Goal: Task Accomplishment & Management: Complete application form

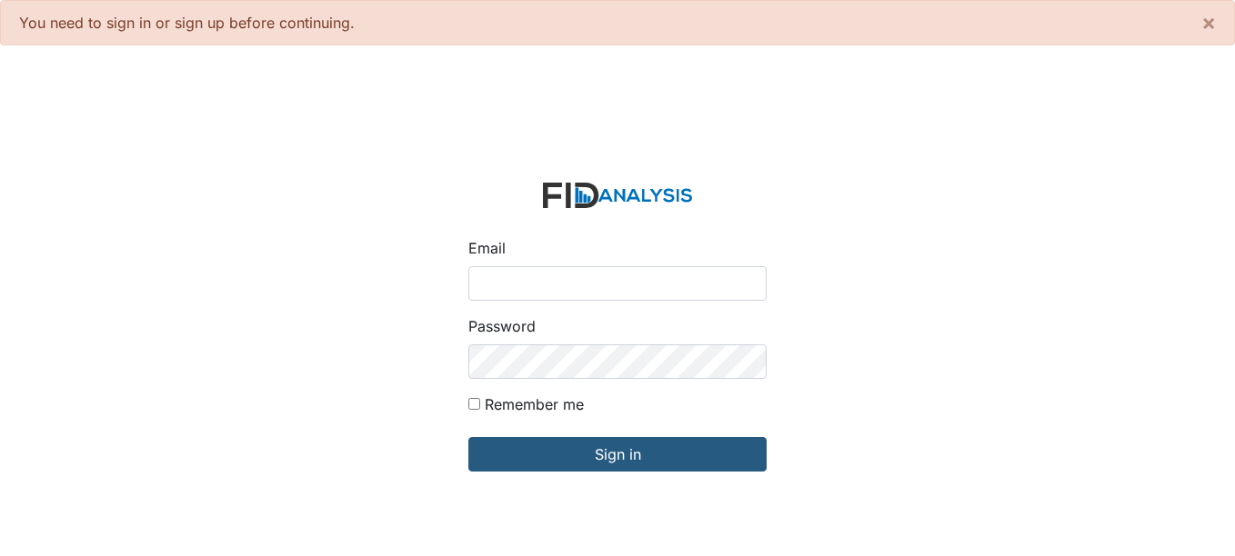
click at [610, 293] on input "Email" at bounding box center [617, 283] width 298 height 35
type input "[EMAIL_ADDRESS][DOMAIN_NAME]"
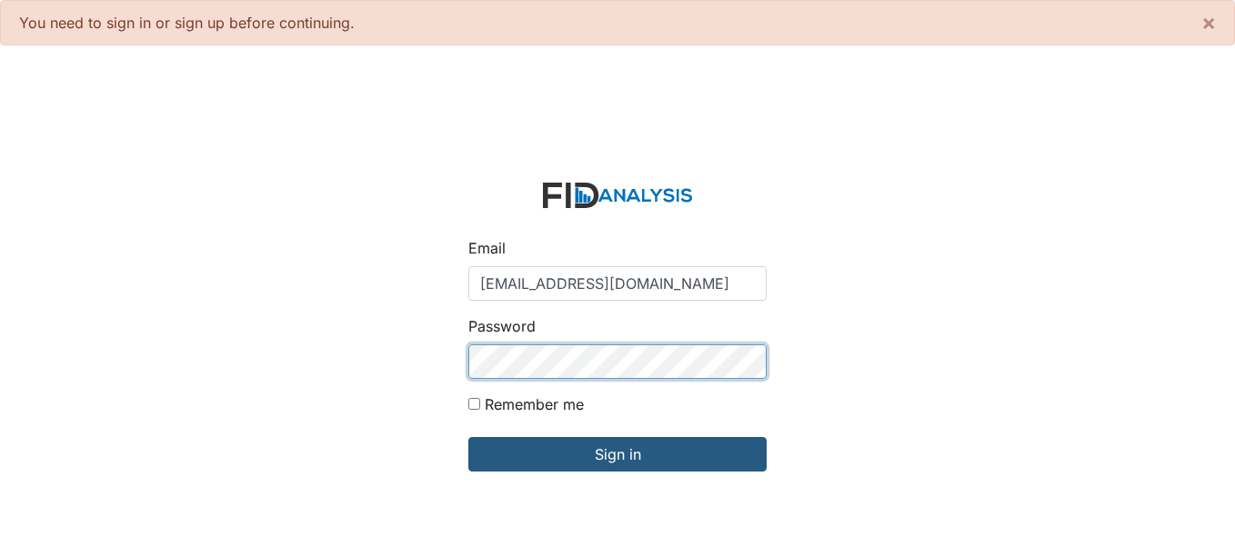
click at [468, 437] on input "Sign in" at bounding box center [617, 454] width 298 height 35
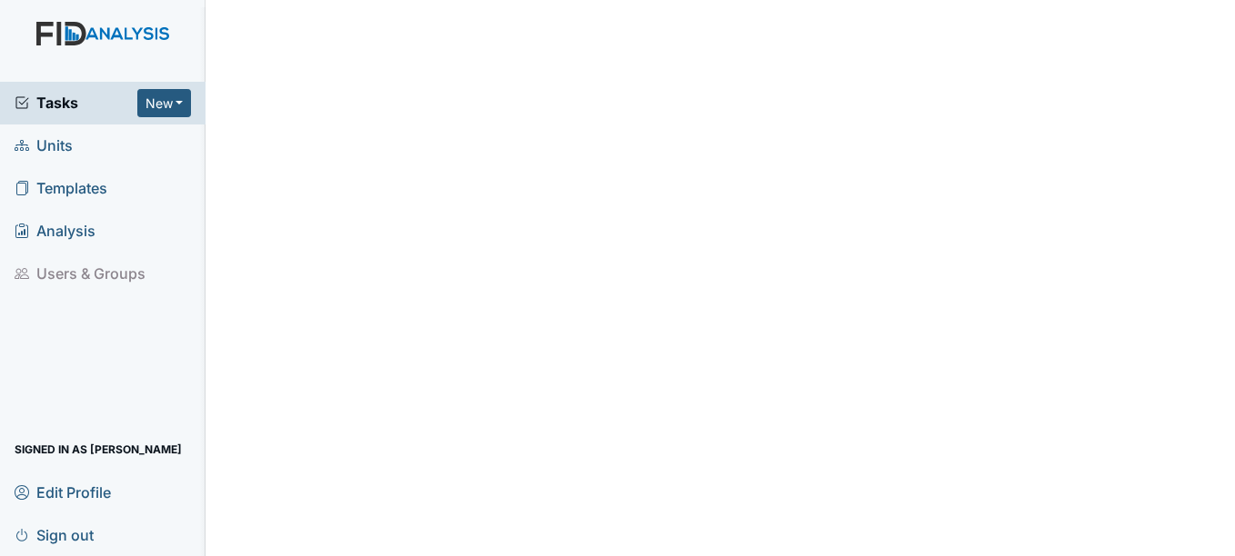
click at [73, 137] on link "Units" at bounding box center [102, 146] width 205 height 43
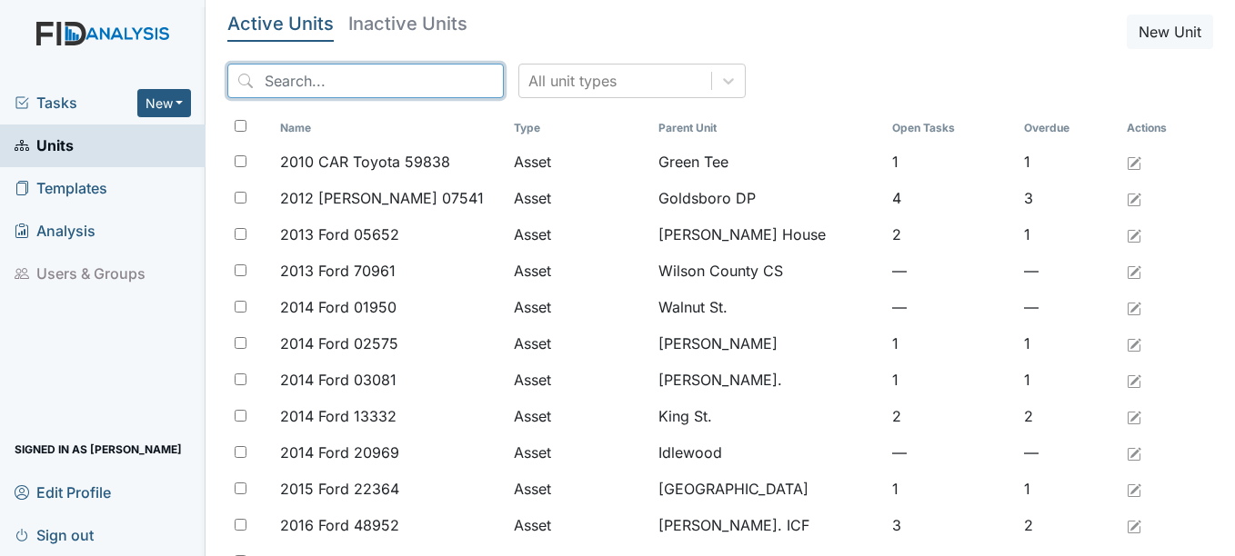
click at [310, 80] on input "search" at bounding box center [365, 81] width 276 height 35
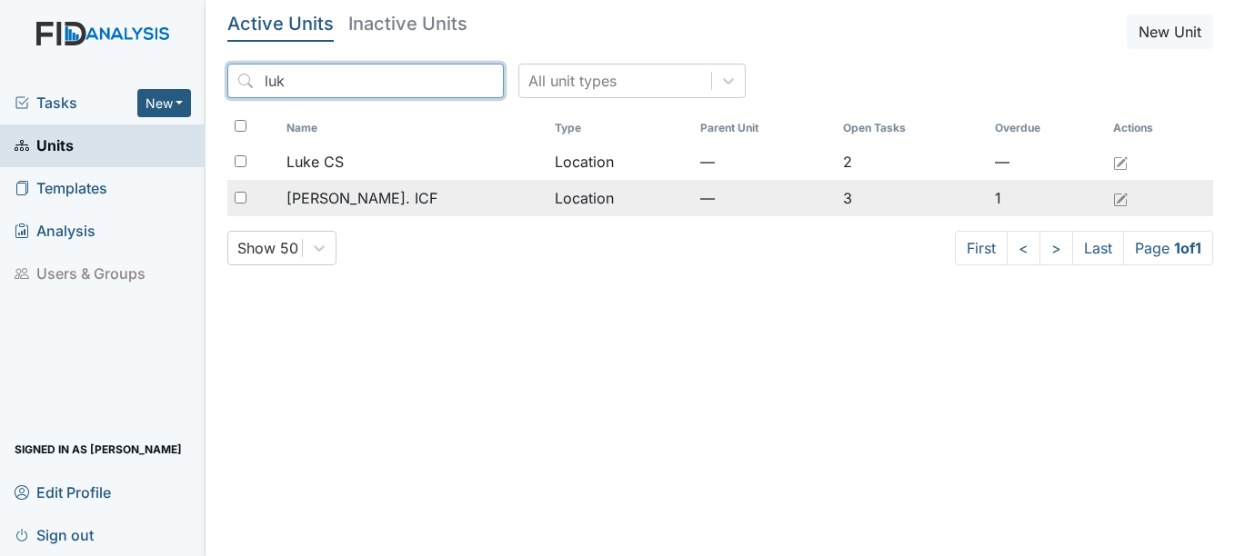
type input "luk"
click at [400, 190] on div "[PERSON_NAME]. ICF" at bounding box center [413, 198] width 254 height 22
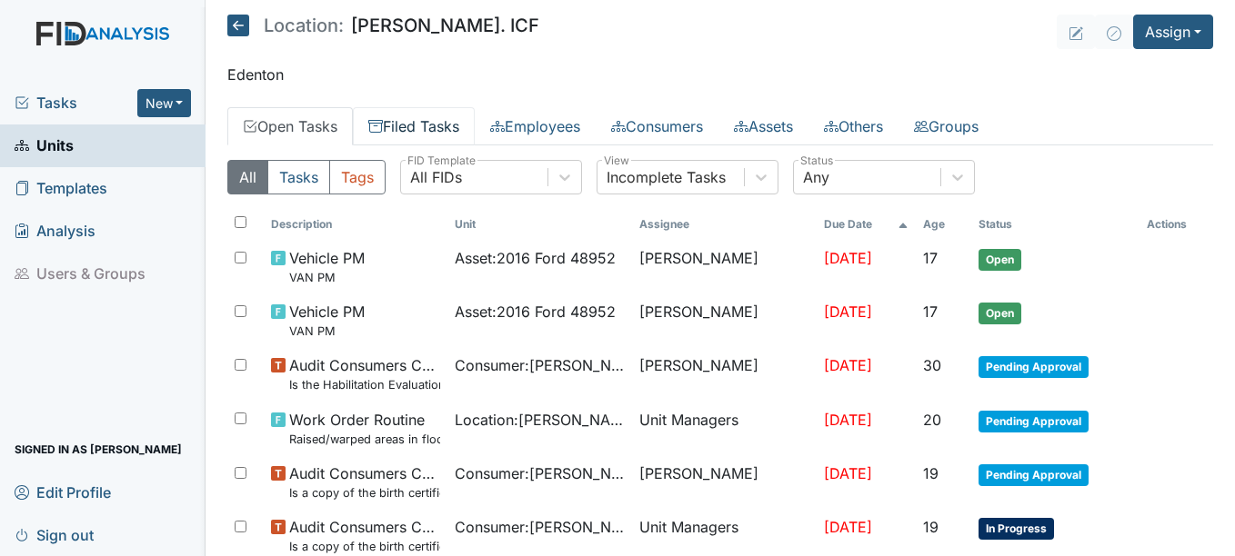
click at [454, 124] on link "Filed Tasks" at bounding box center [414, 126] width 122 height 38
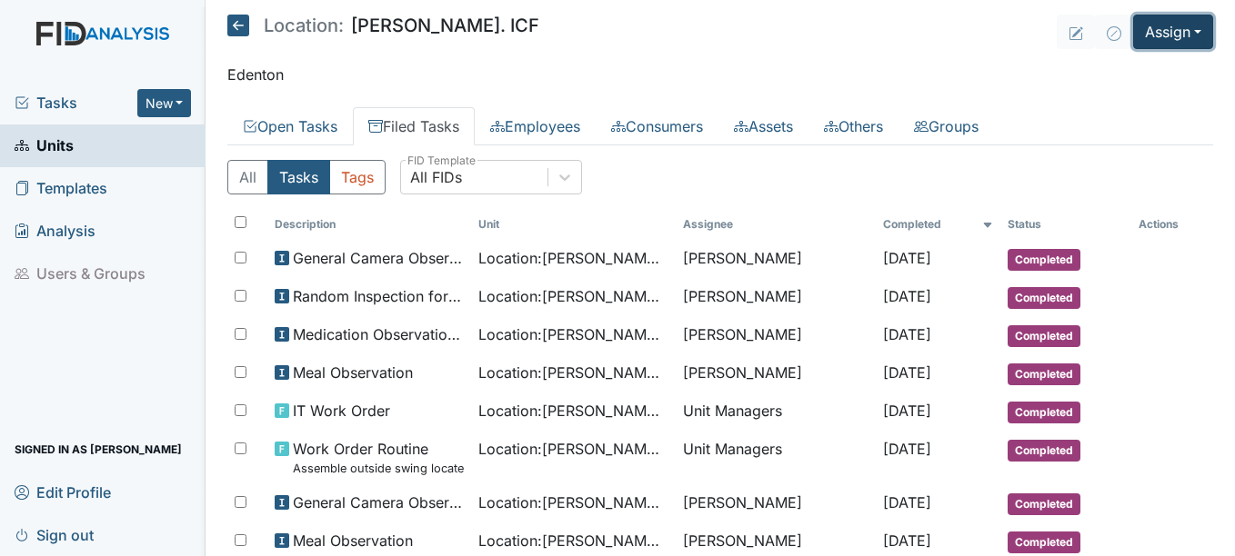
click at [1180, 41] on button "Assign" at bounding box center [1173, 32] width 80 height 35
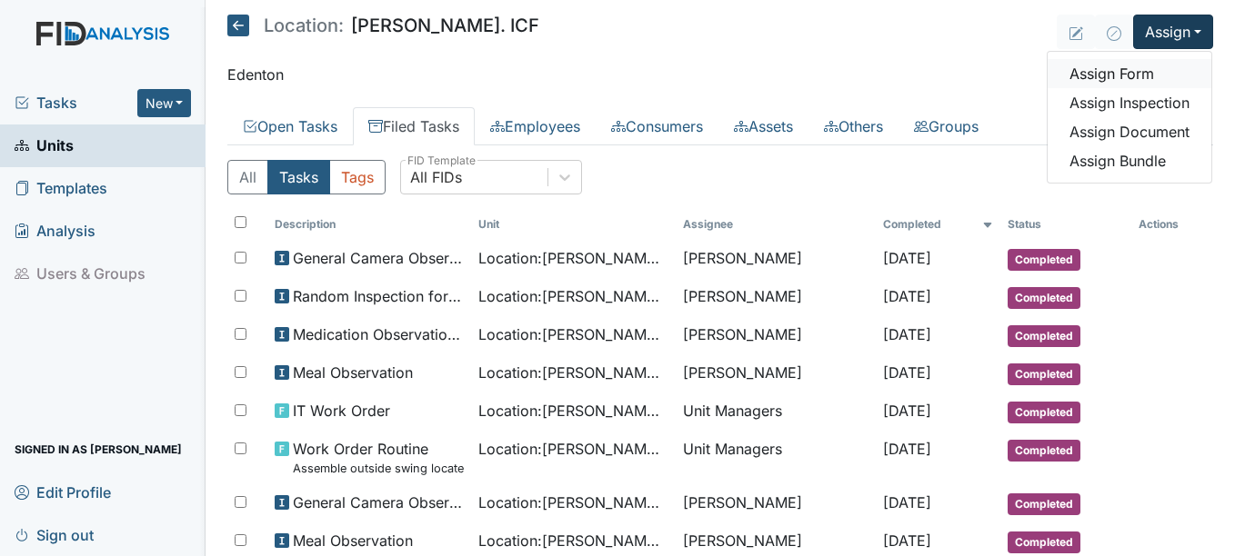
click at [1100, 76] on link "Assign Form" at bounding box center [1129, 73] width 164 height 29
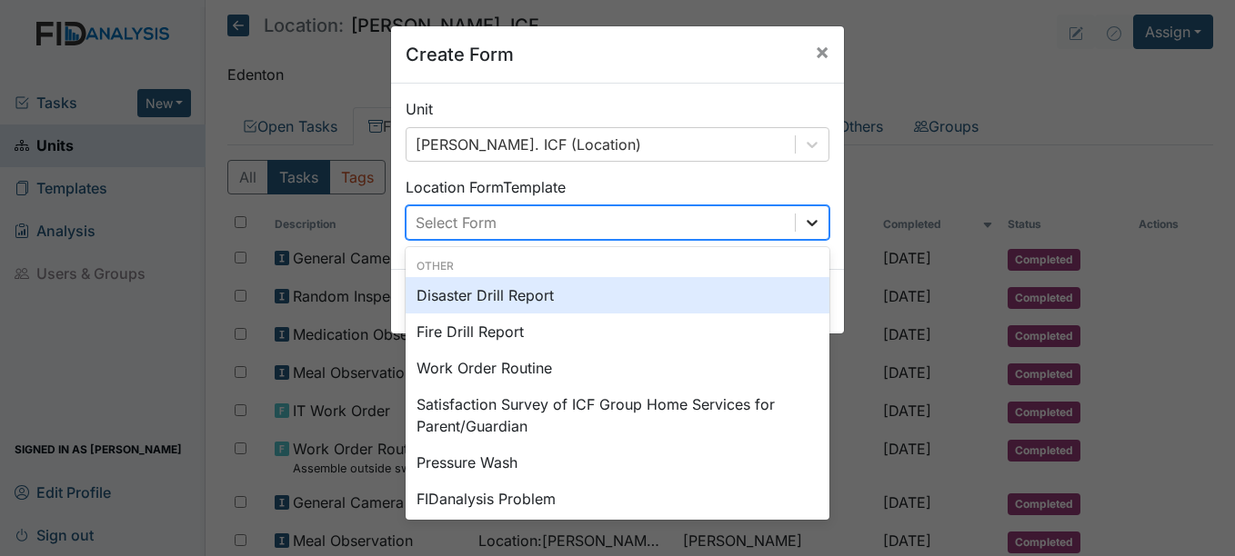
click at [811, 225] on icon at bounding box center [812, 223] width 18 height 18
click at [507, 294] on div "Disaster Drill Report" at bounding box center [617, 295] width 424 height 36
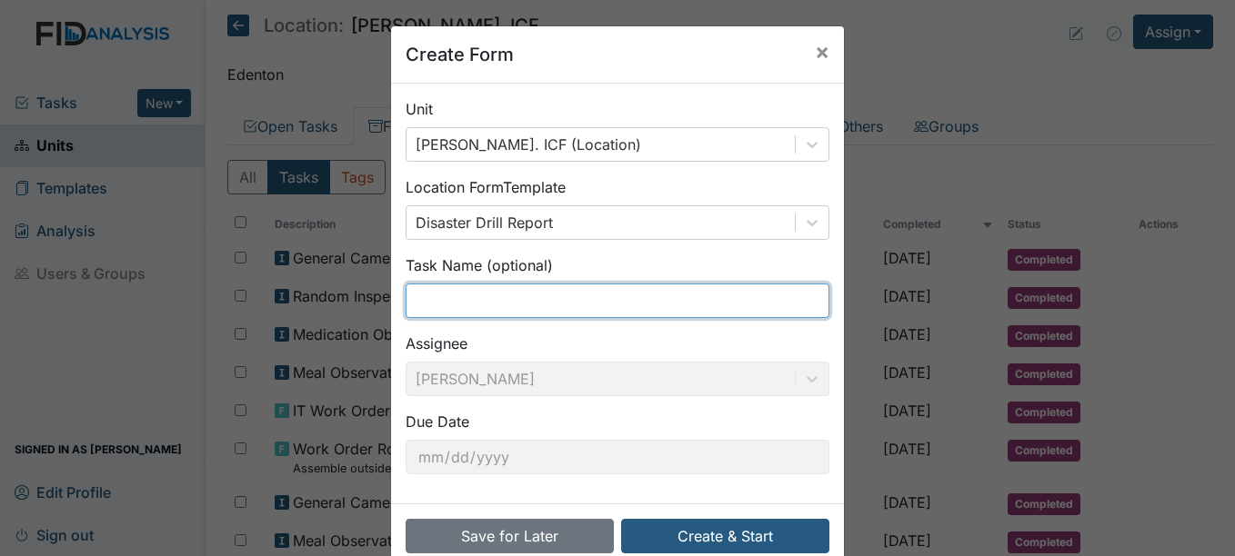
click at [505, 294] on input "text" at bounding box center [617, 301] width 424 height 35
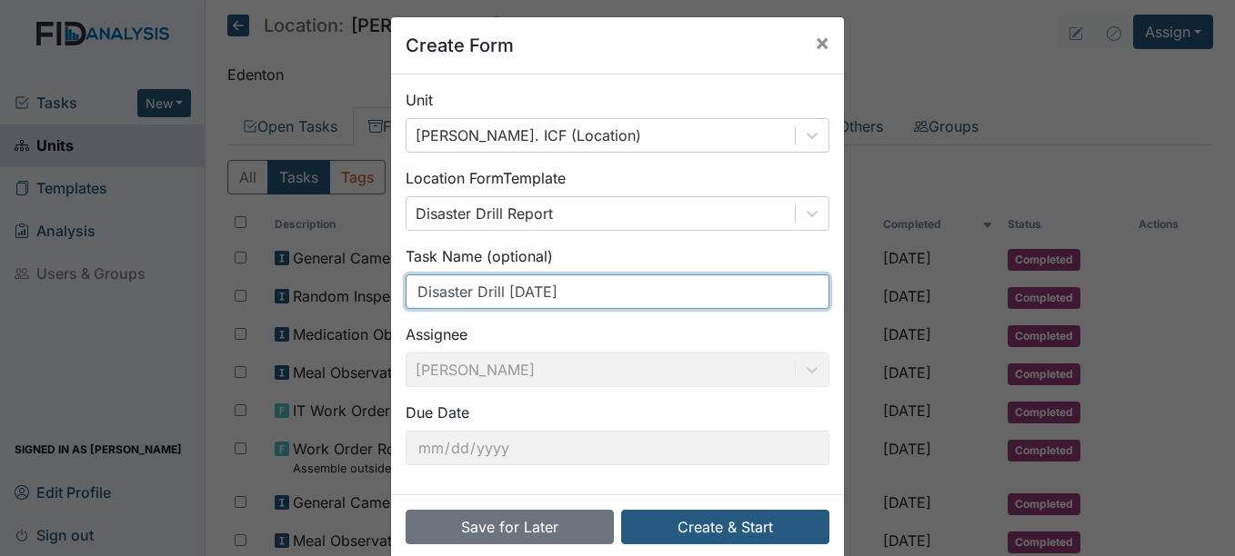
scroll to position [38, 0]
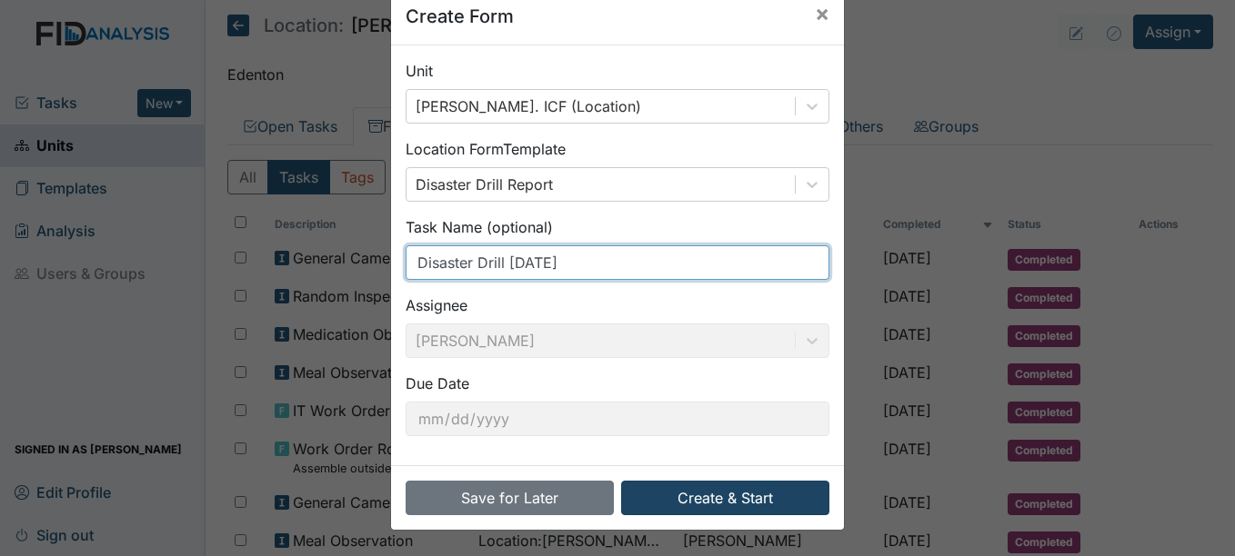
type input "Disaster Drill 8/11/2025"
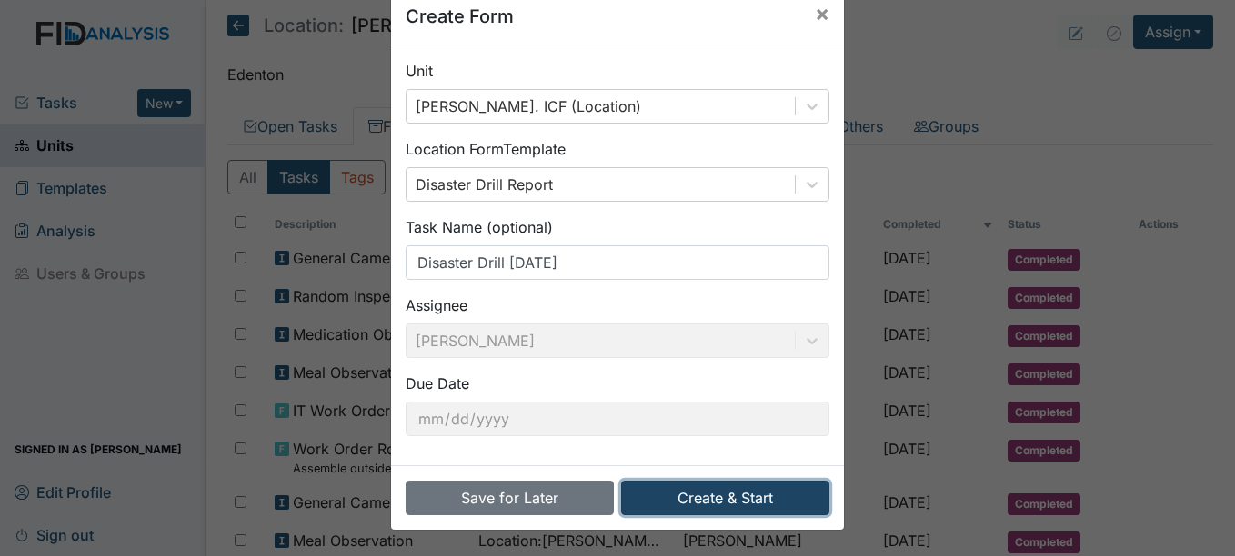
click at [700, 498] on button "Create & Start" at bounding box center [725, 498] width 208 height 35
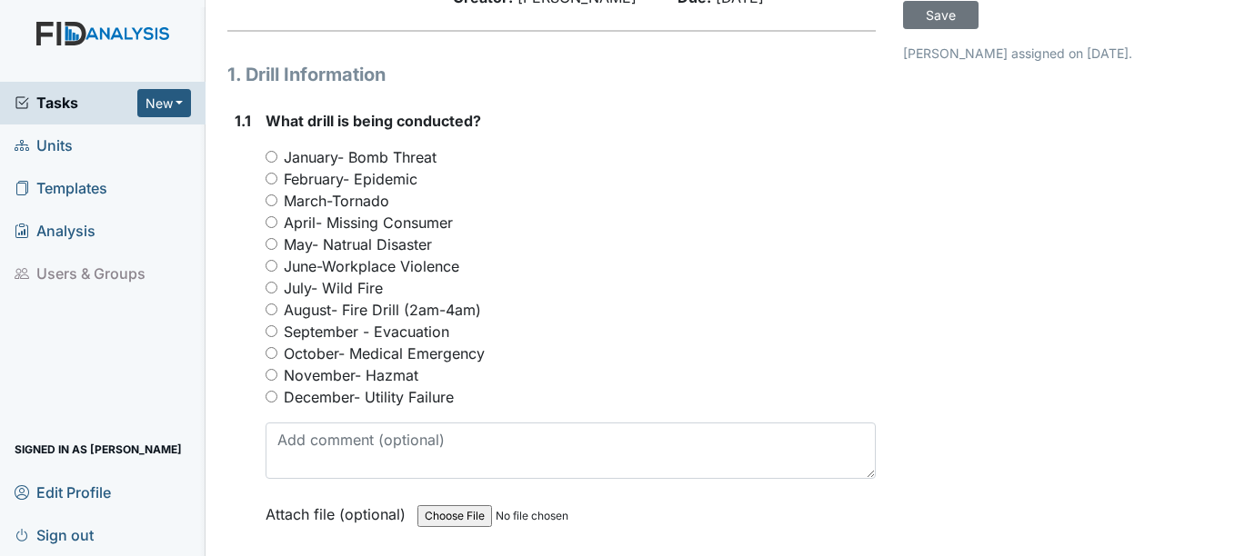
scroll to position [182, 0]
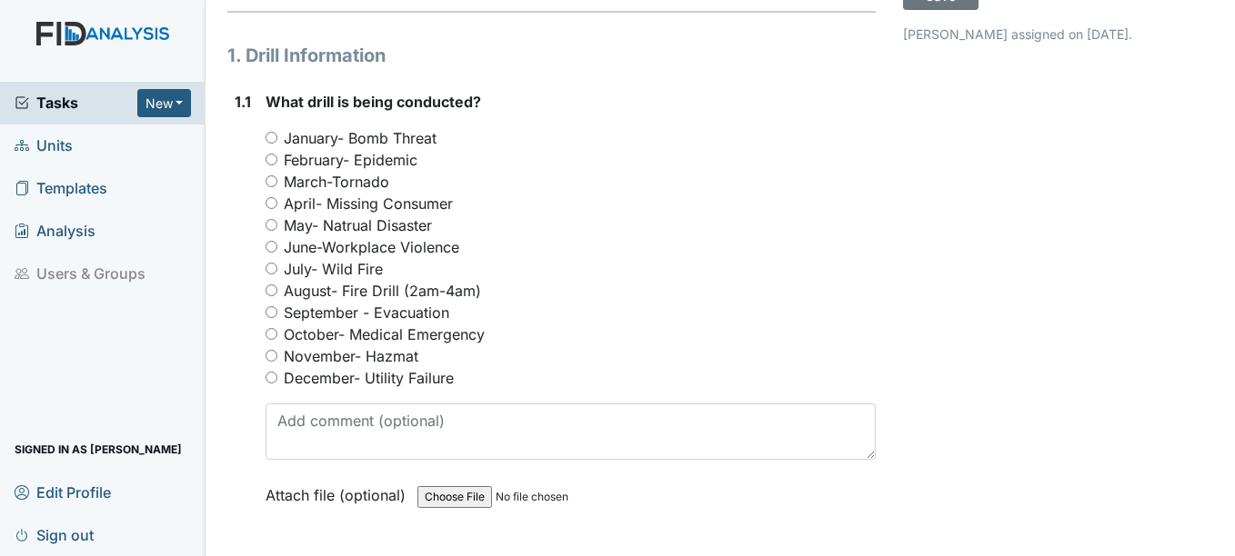
click at [385, 290] on label "August- Fire Drill (2am-4am)" at bounding box center [382, 291] width 197 height 22
click at [277, 290] on input "August- Fire Drill (2am-4am)" at bounding box center [271, 291] width 12 height 12
radio input "true"
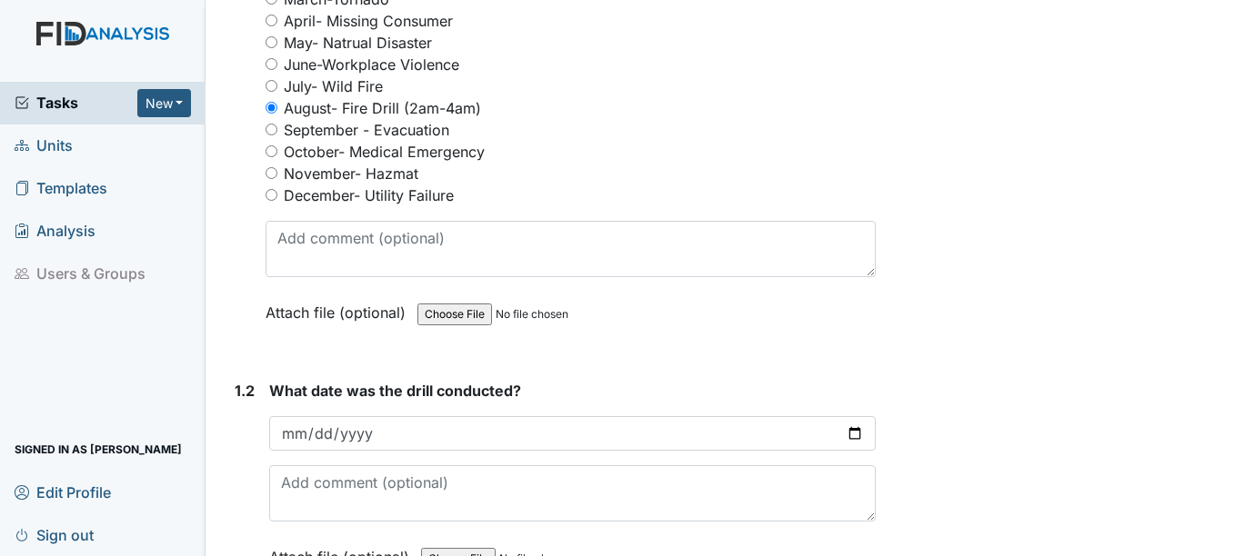
scroll to position [455, 0]
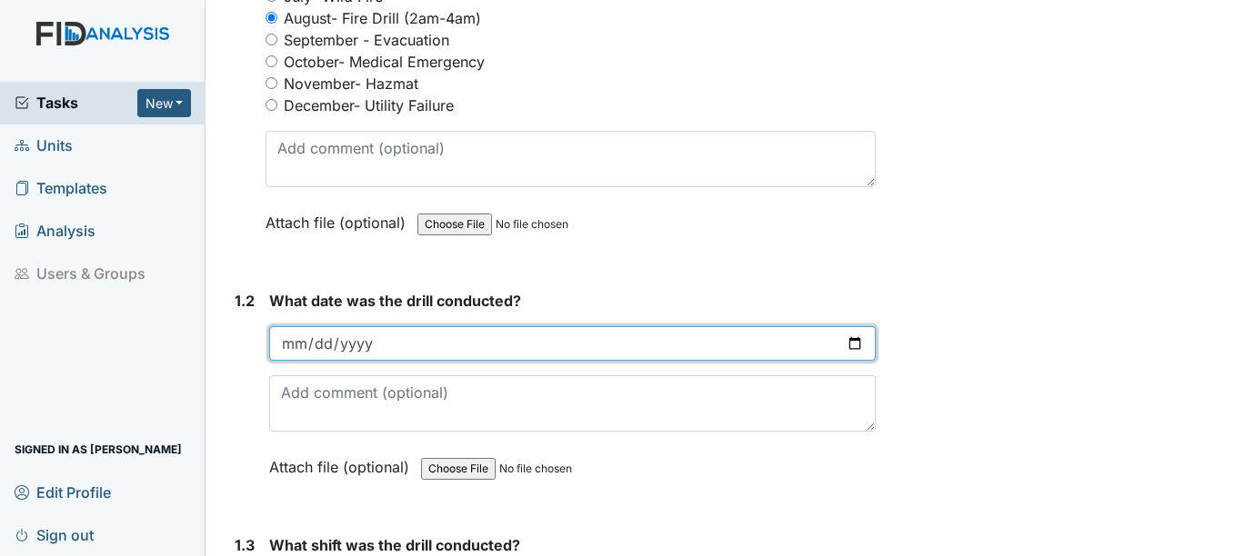
click at [320, 335] on input "date" at bounding box center [571, 343] width 605 height 35
click at [293, 345] on input "date" at bounding box center [571, 343] width 605 height 35
type input "[DATE]"
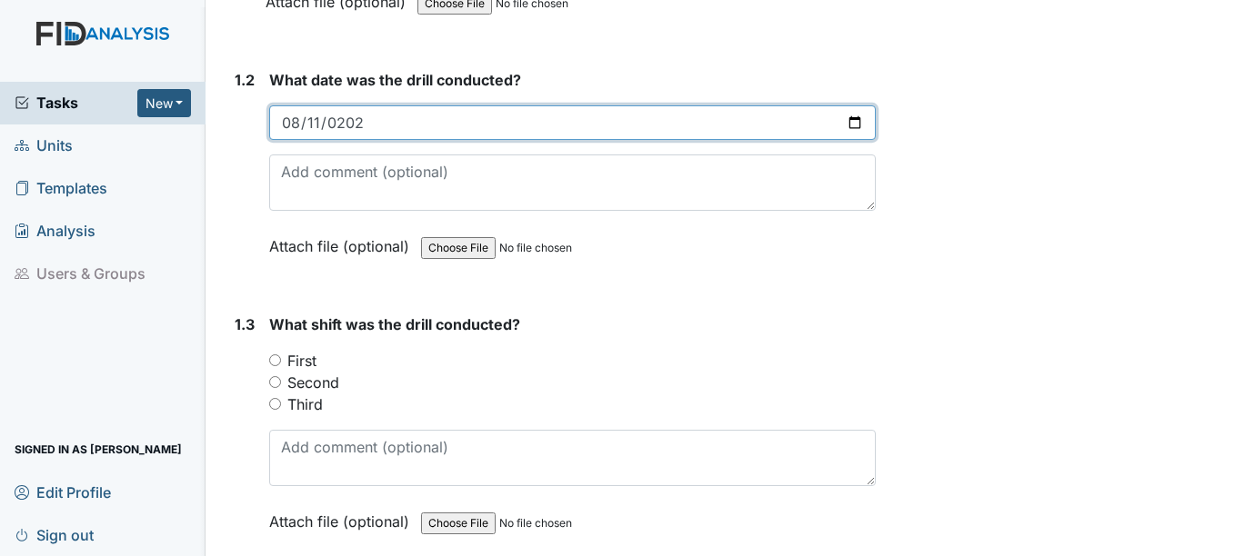
scroll to position [727, 0]
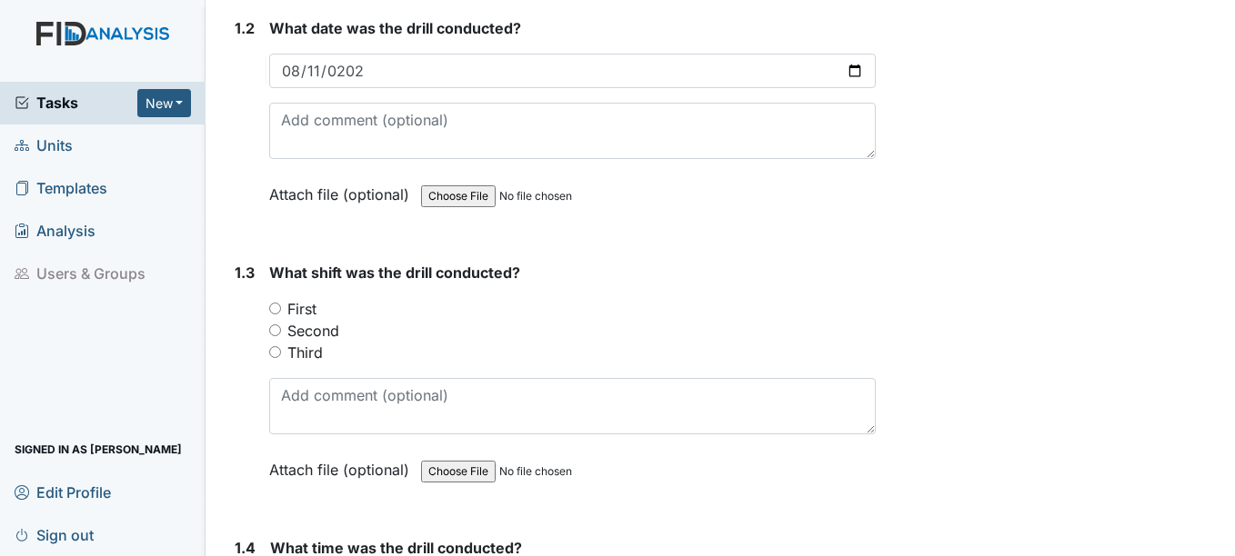
click at [311, 347] on label "Third" at bounding box center [304, 353] width 35 height 22
click at [281, 347] on input "Third" at bounding box center [275, 352] width 12 height 12
radio input "true"
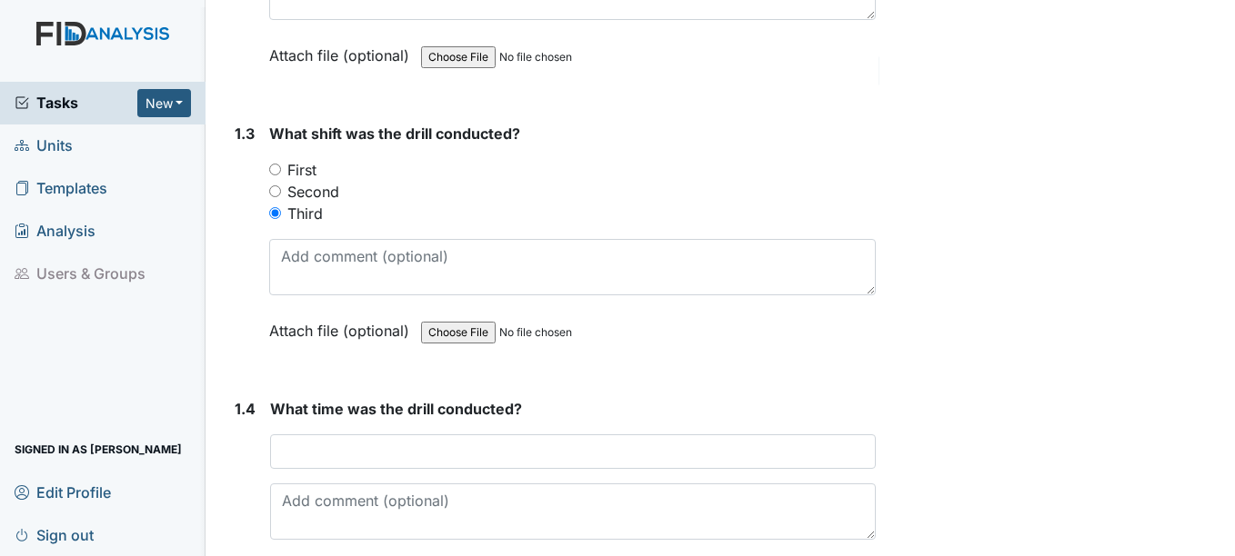
scroll to position [909, 0]
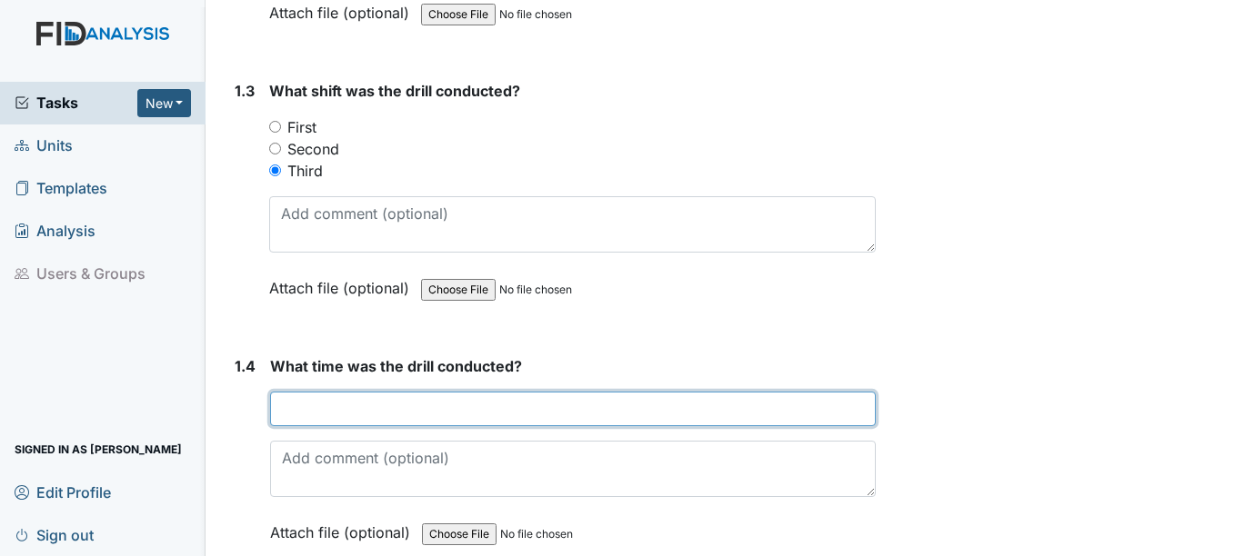
click at [408, 423] on input "text" at bounding box center [572, 409] width 605 height 35
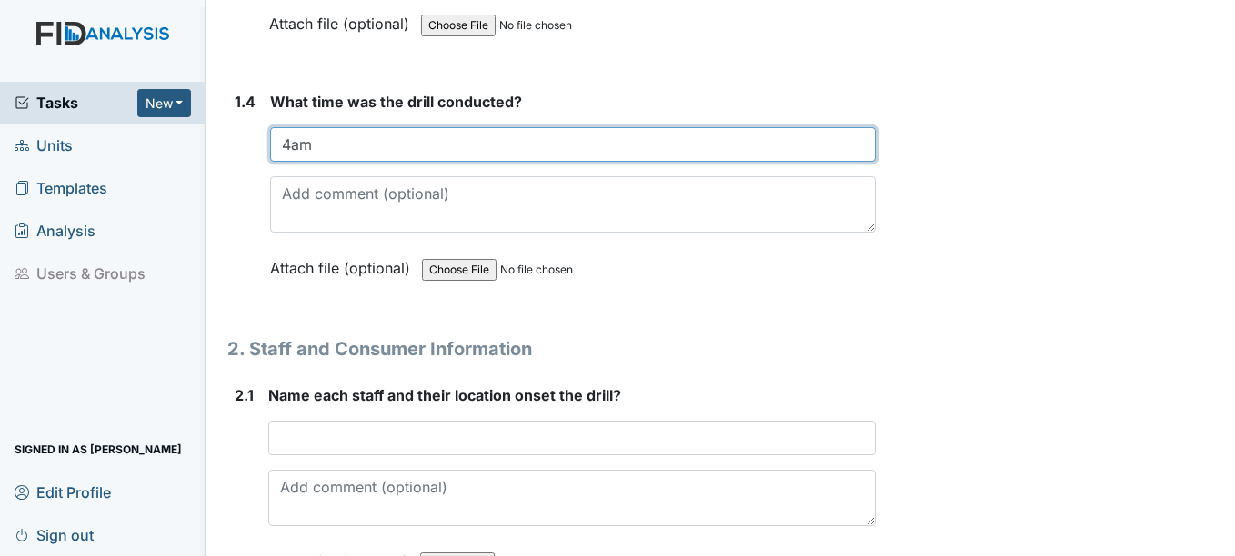
scroll to position [1182, 0]
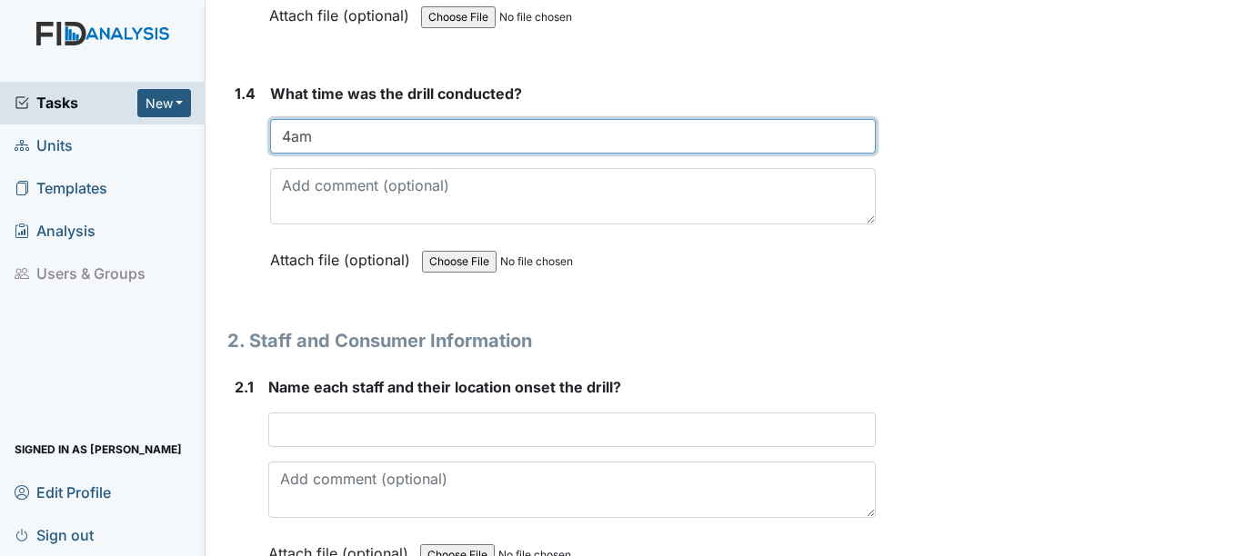
type input "4am"
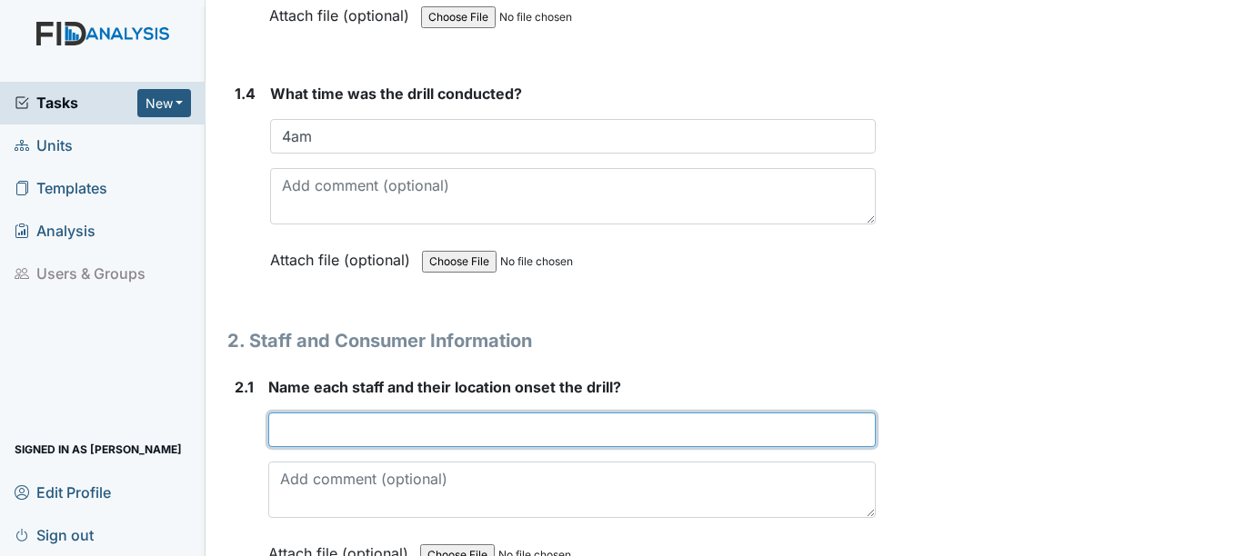
click at [454, 424] on input "text" at bounding box center [571, 430] width 606 height 35
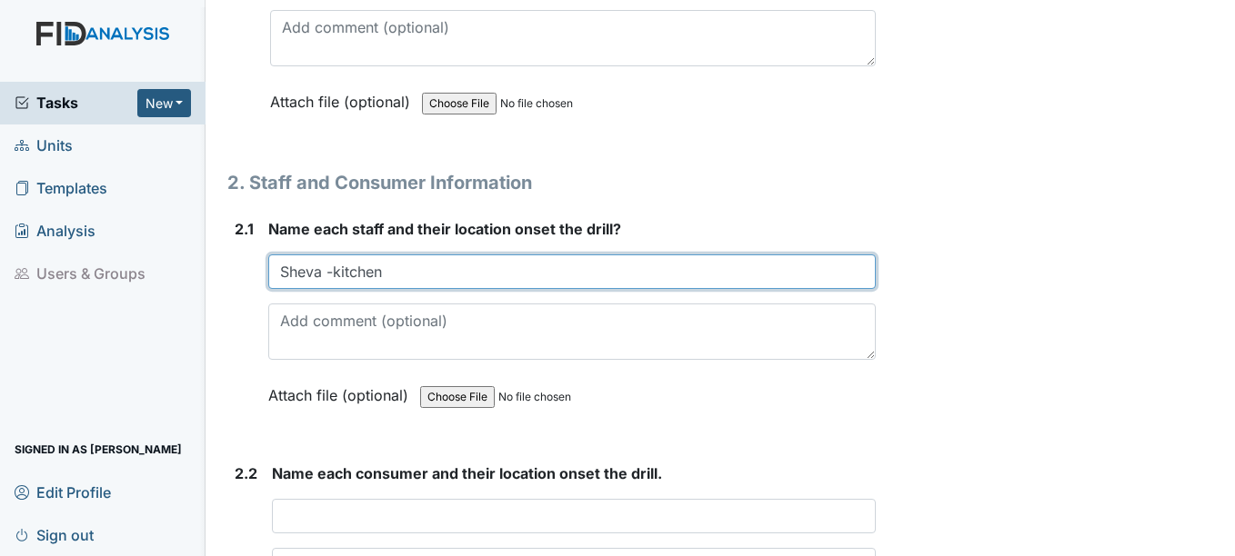
scroll to position [1455, 0]
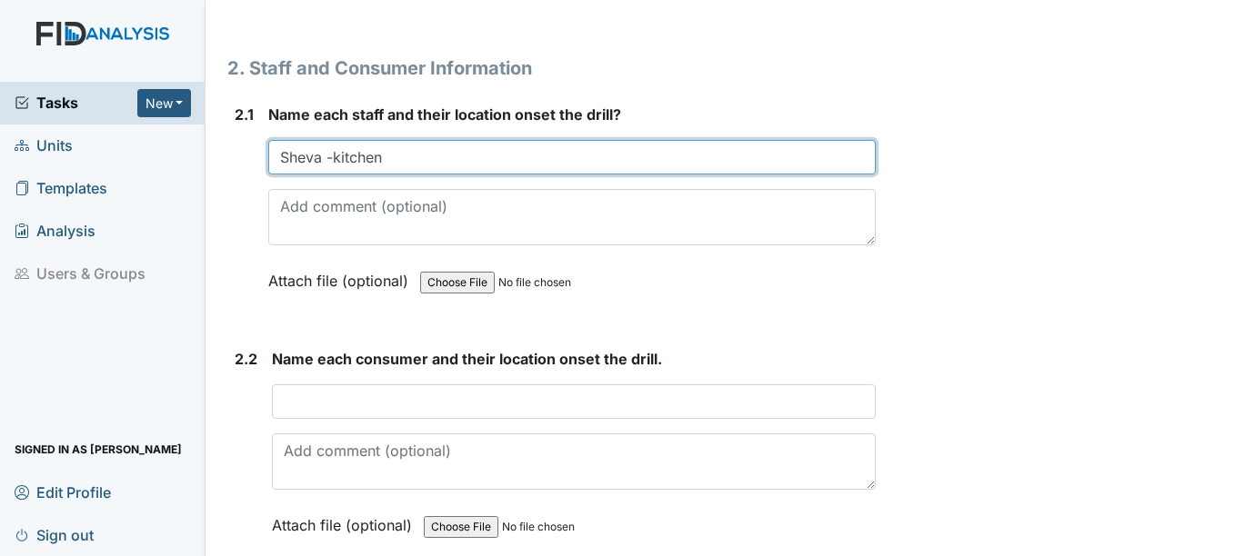
type input "Sheva -kitchen"
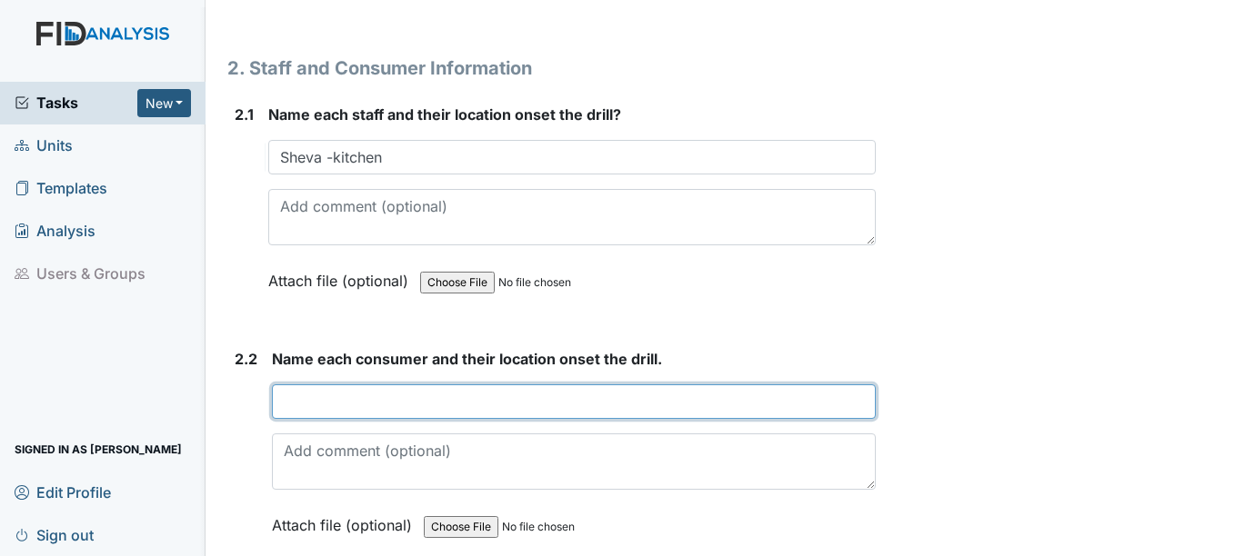
click at [401, 406] on input "text" at bounding box center [573, 402] width 603 height 35
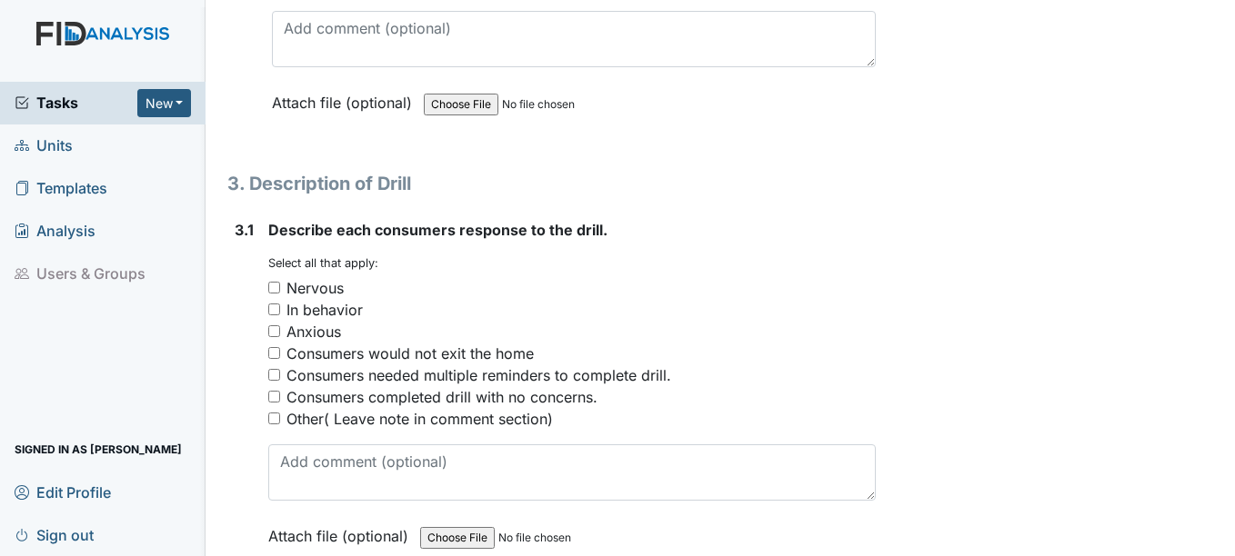
scroll to position [1909, 0]
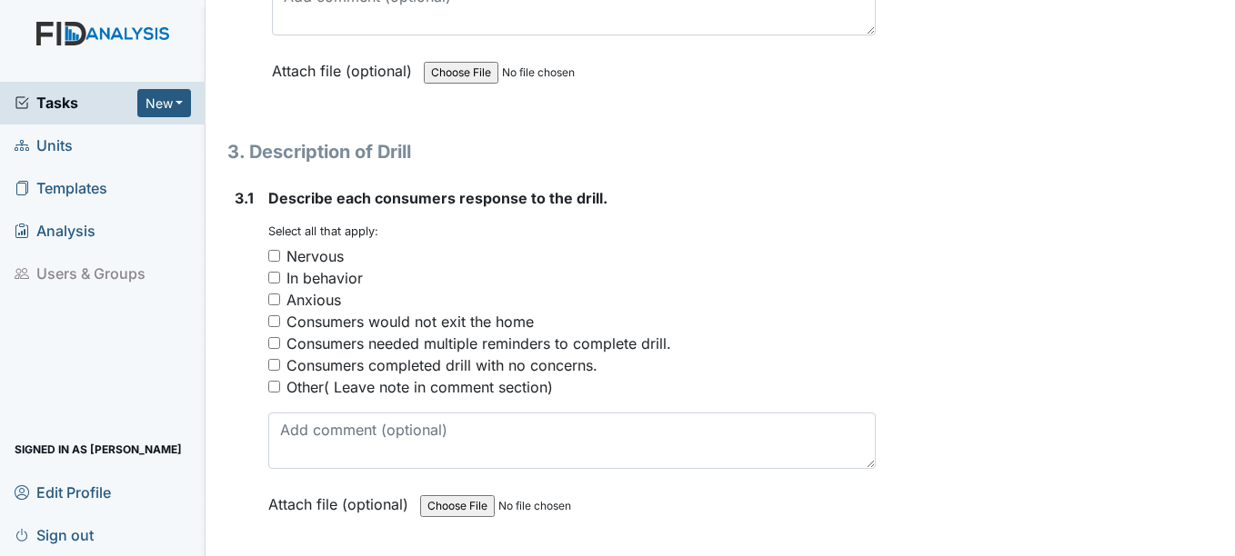
type input "JL,CP,JP,MS,JD,and SJ bedrooms"
click at [433, 328] on div "Consumers would not exit the home" at bounding box center [409, 322] width 247 height 22
click at [280, 327] on input "Consumers would not exit the home" at bounding box center [274, 321] width 12 height 12
checkbox input "true"
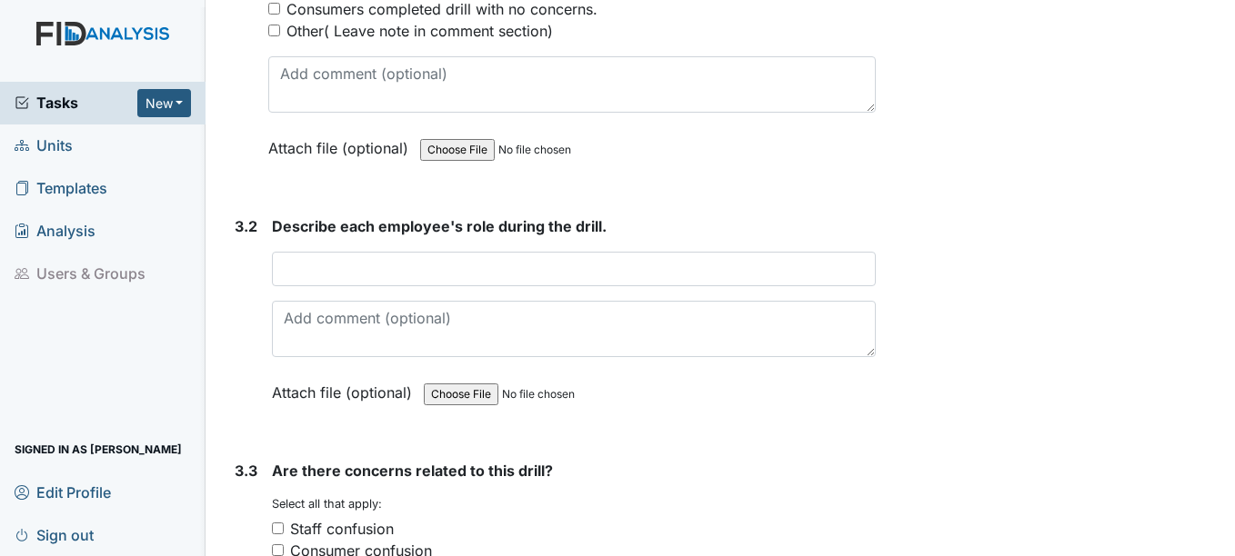
scroll to position [2273, 0]
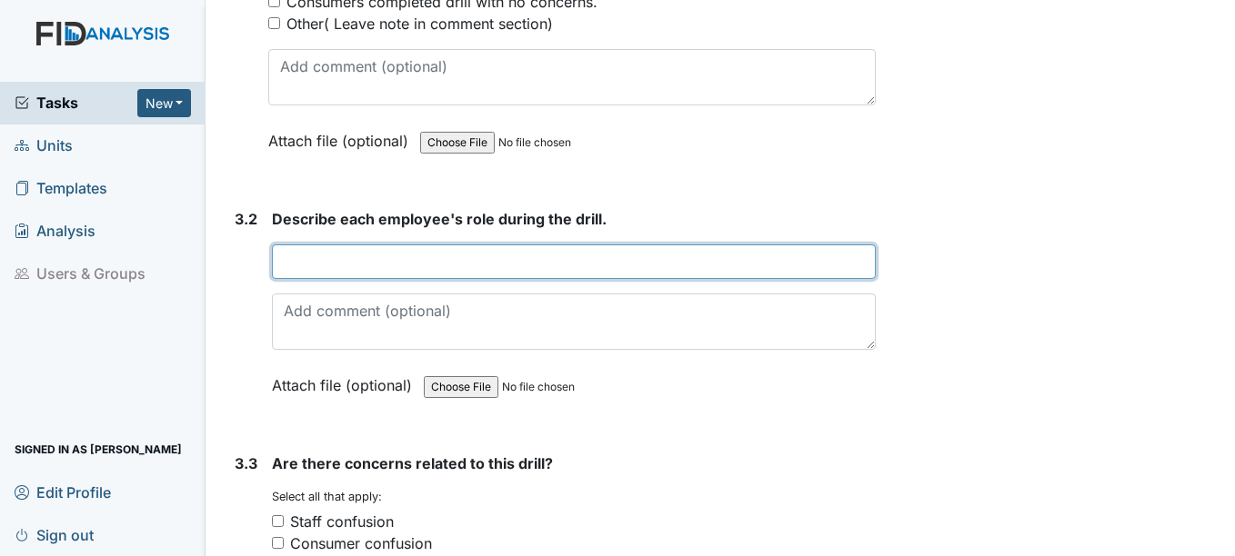
click at [400, 258] on input "text" at bounding box center [573, 262] width 603 height 35
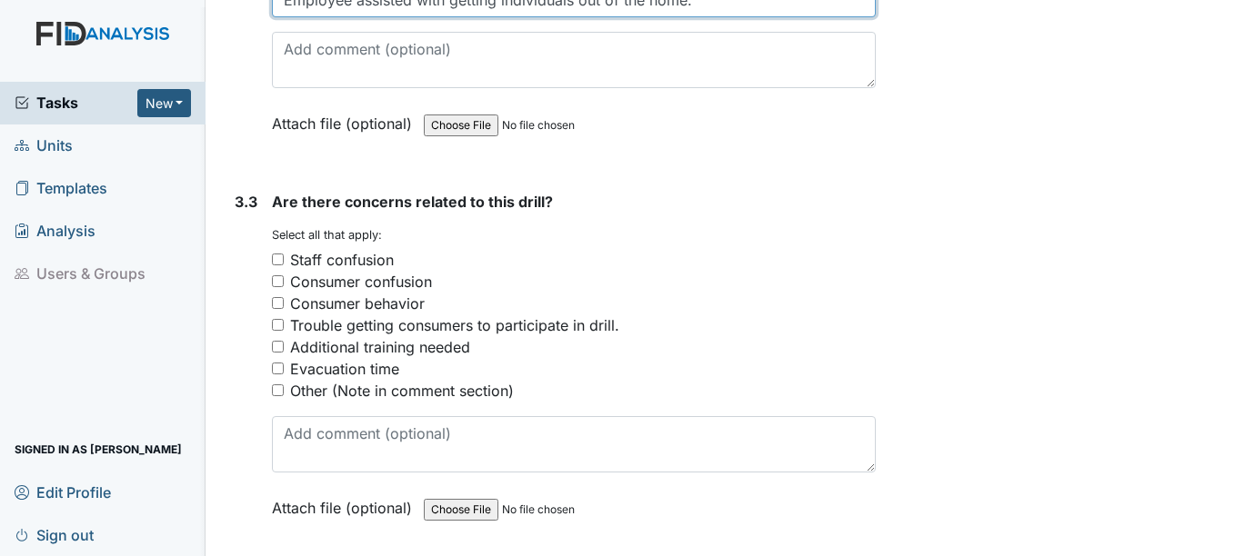
scroll to position [2636, 0]
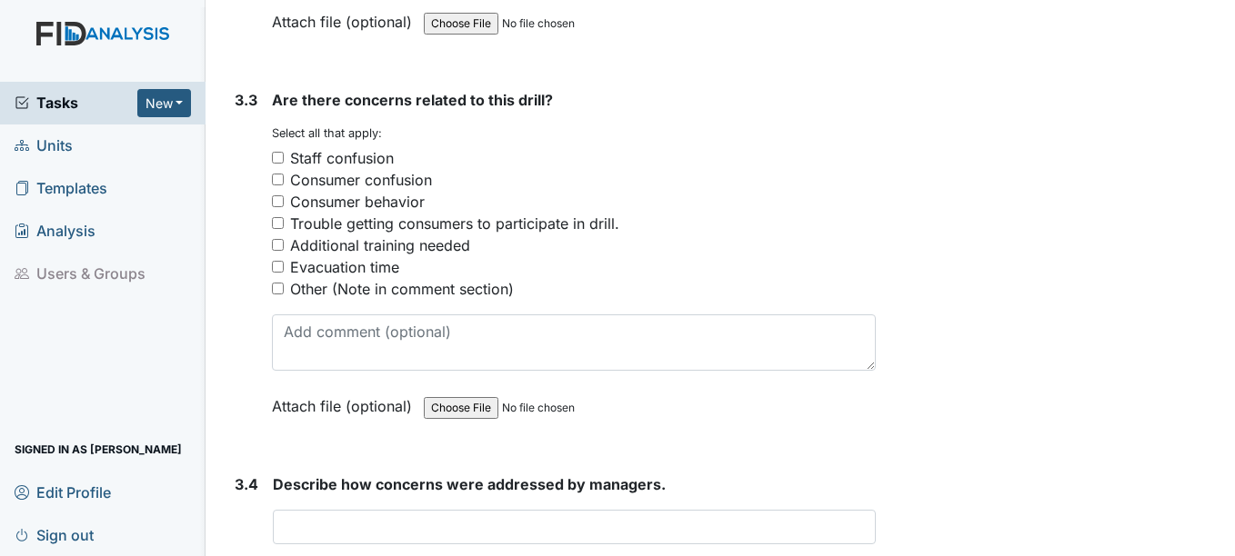
type input "Employee assisted with getting individuals out of the home."
click at [327, 293] on div "Other (Note in comment section)" at bounding box center [402, 289] width 224 height 22
click at [284, 293] on input "Other (Note in comment section)" at bounding box center [278, 289] width 12 height 12
checkbox input "true"
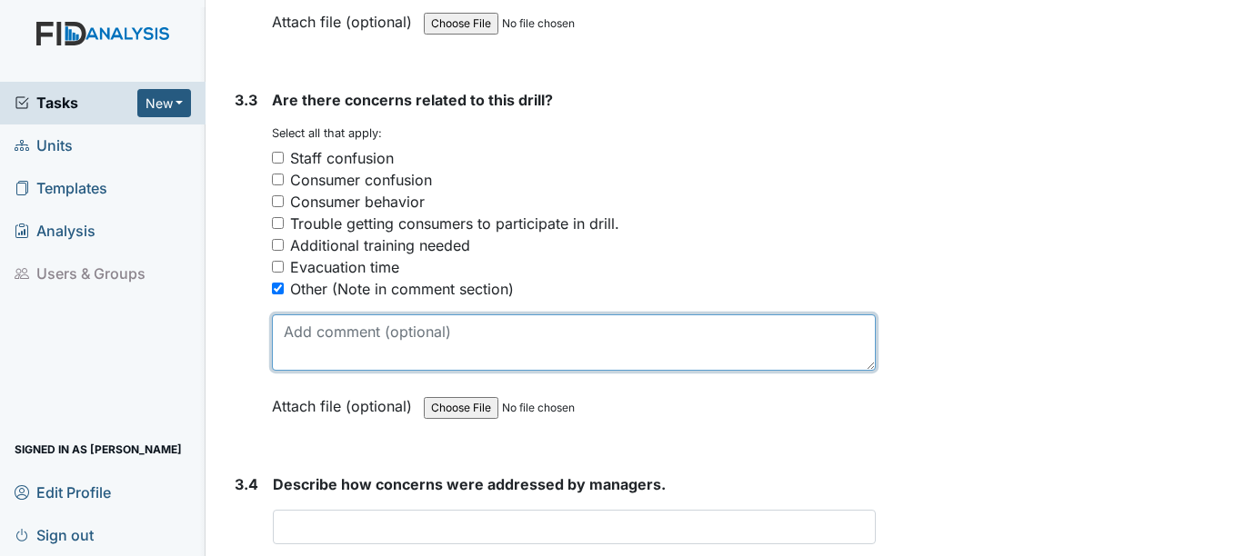
click at [328, 343] on textarea at bounding box center [573, 343] width 603 height 56
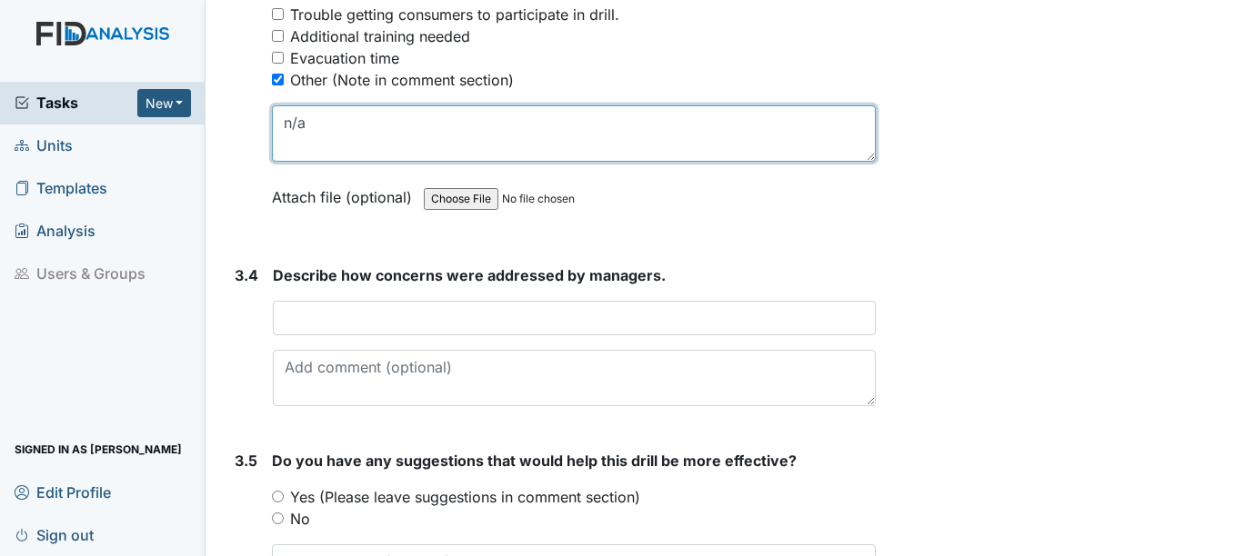
scroll to position [2909, 0]
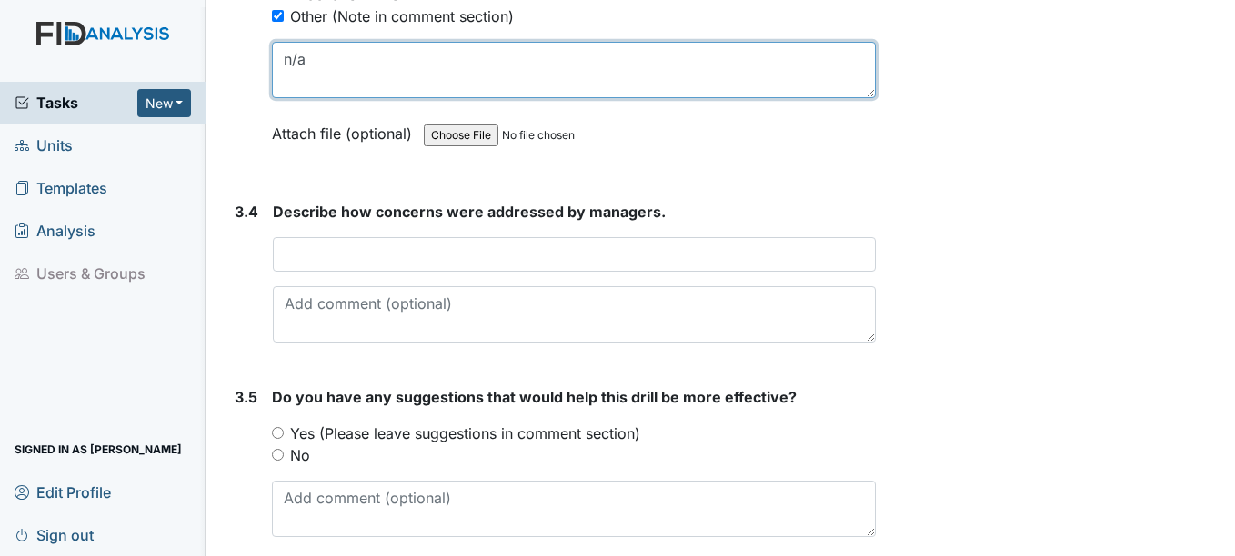
type textarea "n/a"
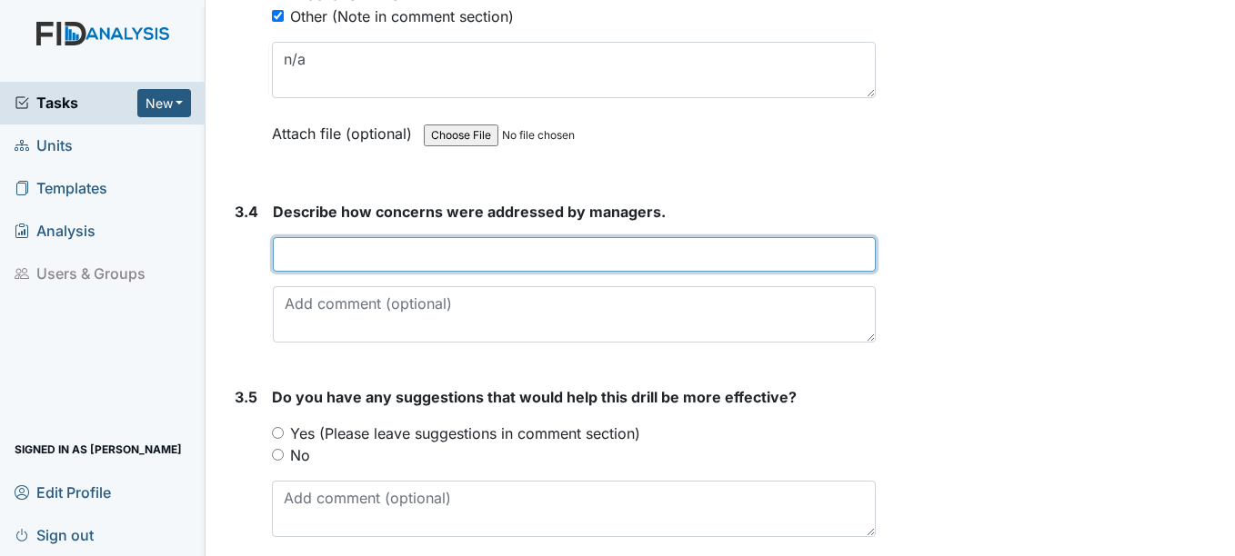
click at [325, 265] on input "text" at bounding box center [574, 254] width 602 height 35
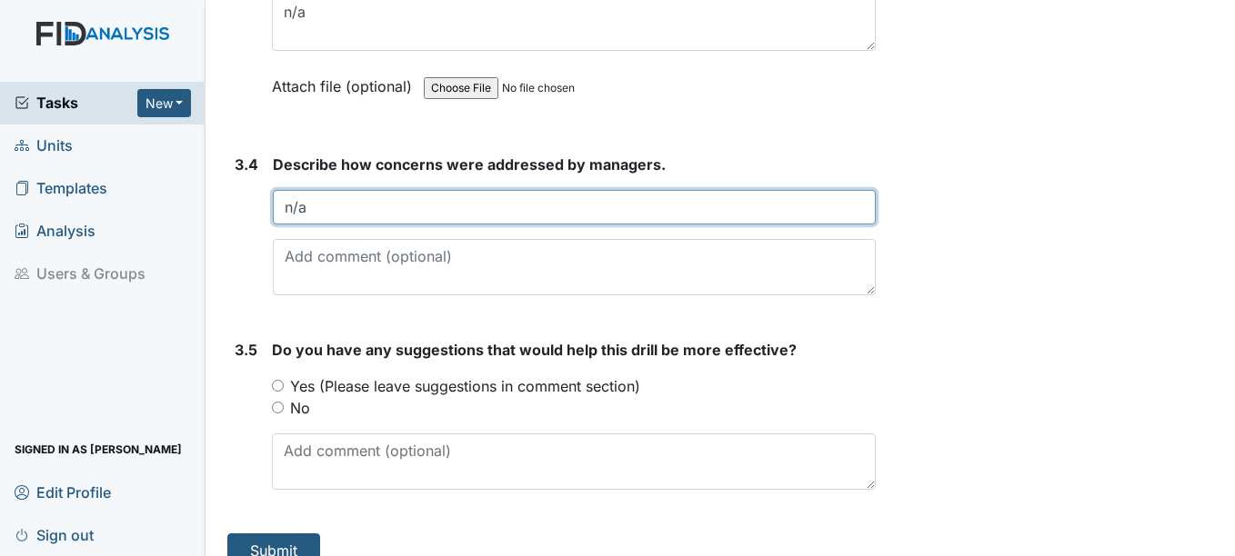
scroll to position [2983, 0]
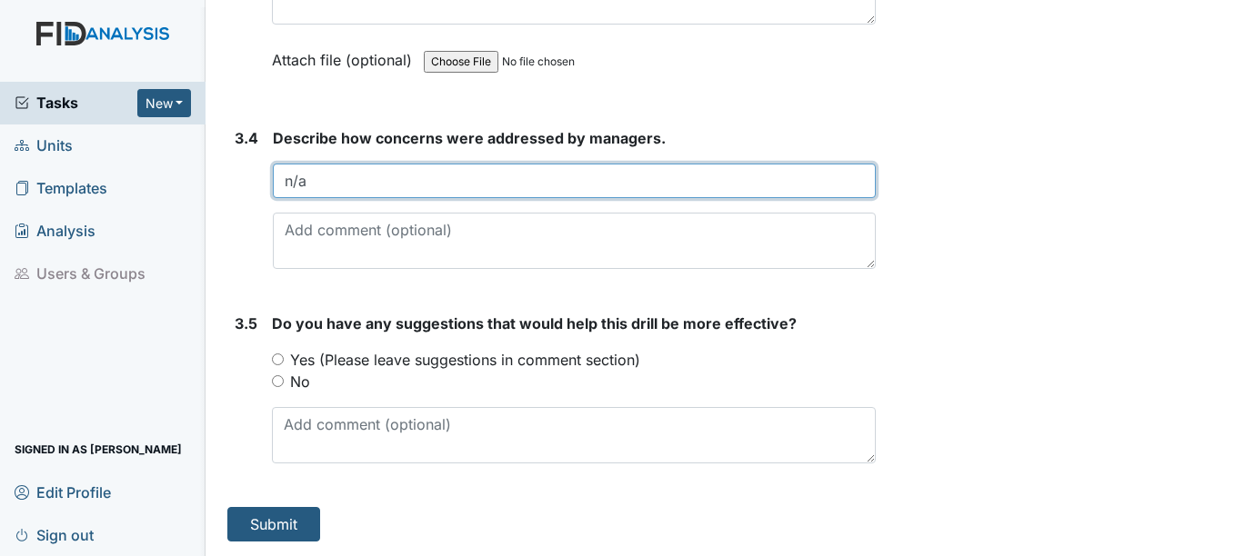
type input "n/a"
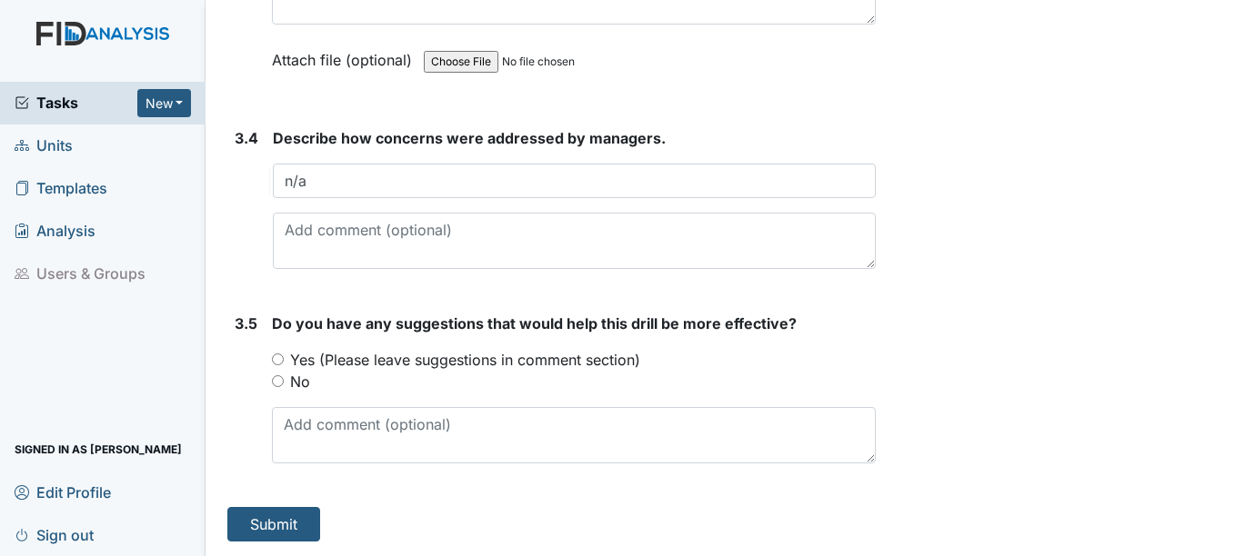
click at [297, 389] on label "No" at bounding box center [300, 382] width 20 height 22
click at [284, 387] on input "No" at bounding box center [278, 381] width 12 height 12
radio input "true"
click at [277, 521] on button "Submit" at bounding box center [273, 524] width 93 height 35
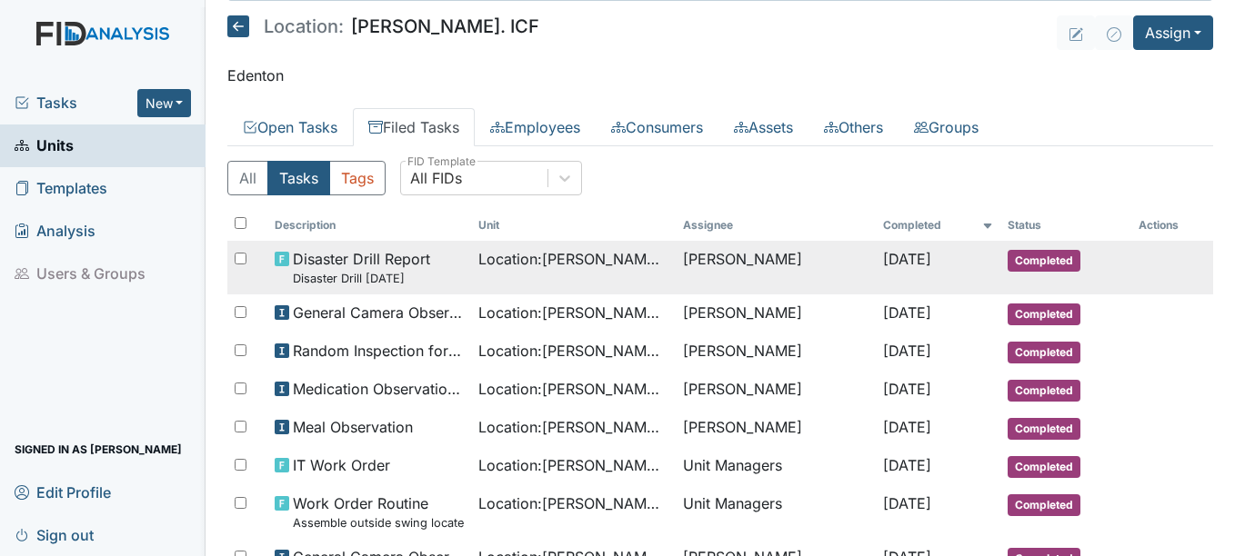
scroll to position [91, 0]
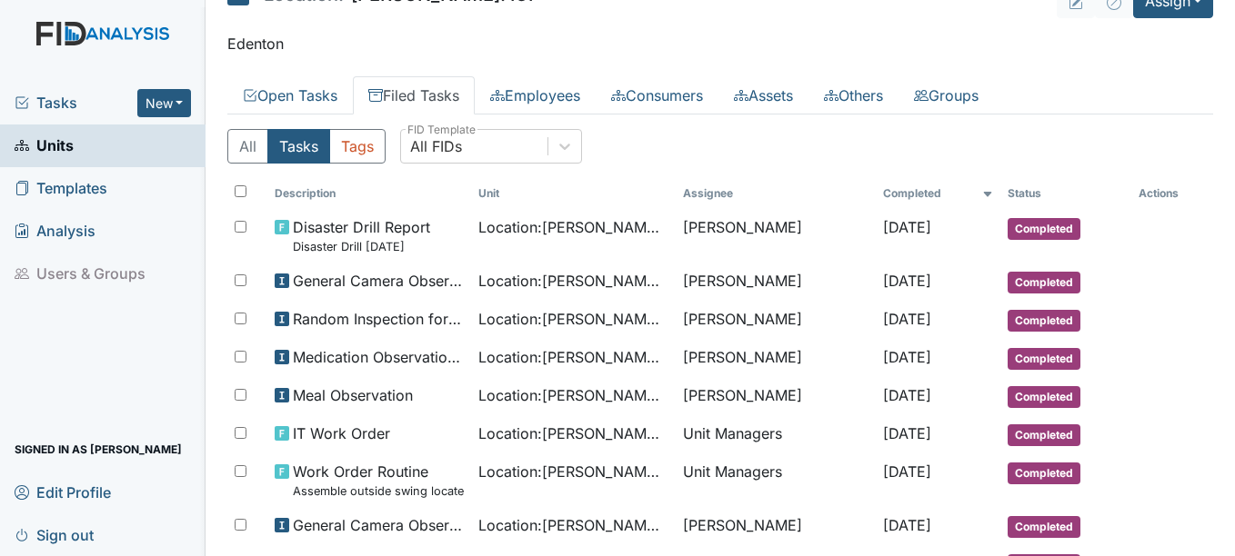
click at [416, 96] on link "Filed Tasks" at bounding box center [414, 95] width 122 height 38
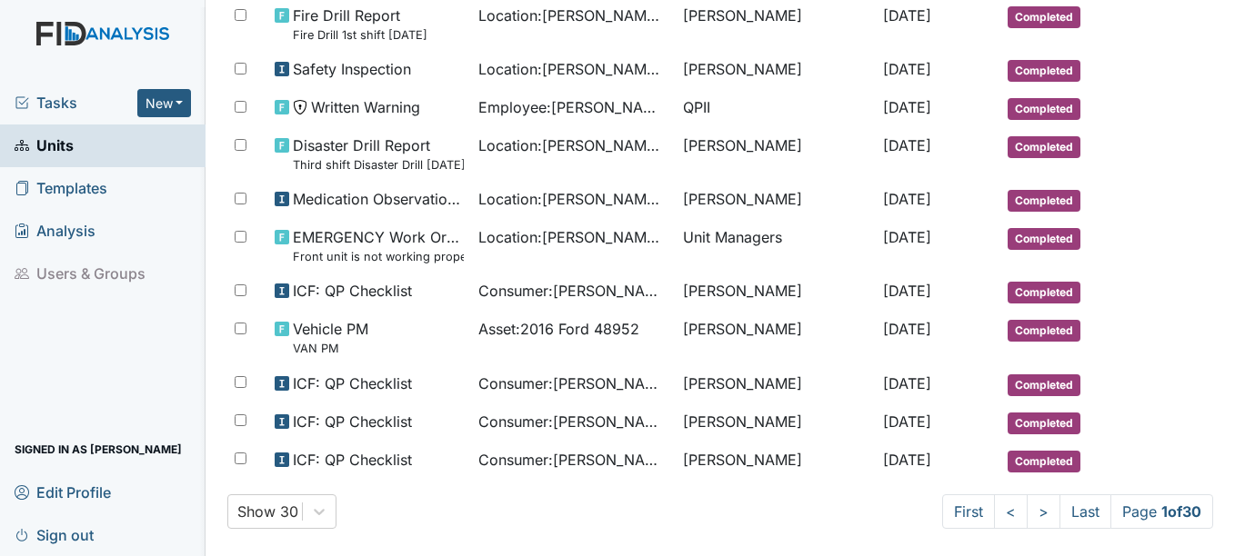
scroll to position [1107, 0]
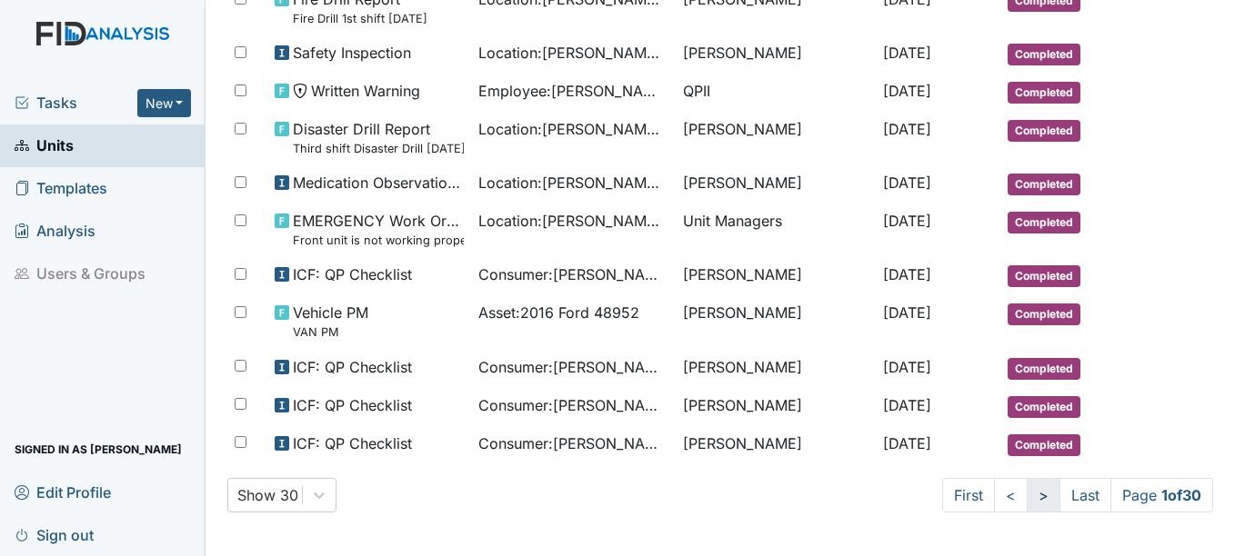
click at [1026, 498] on link ">" at bounding box center [1043, 495] width 34 height 35
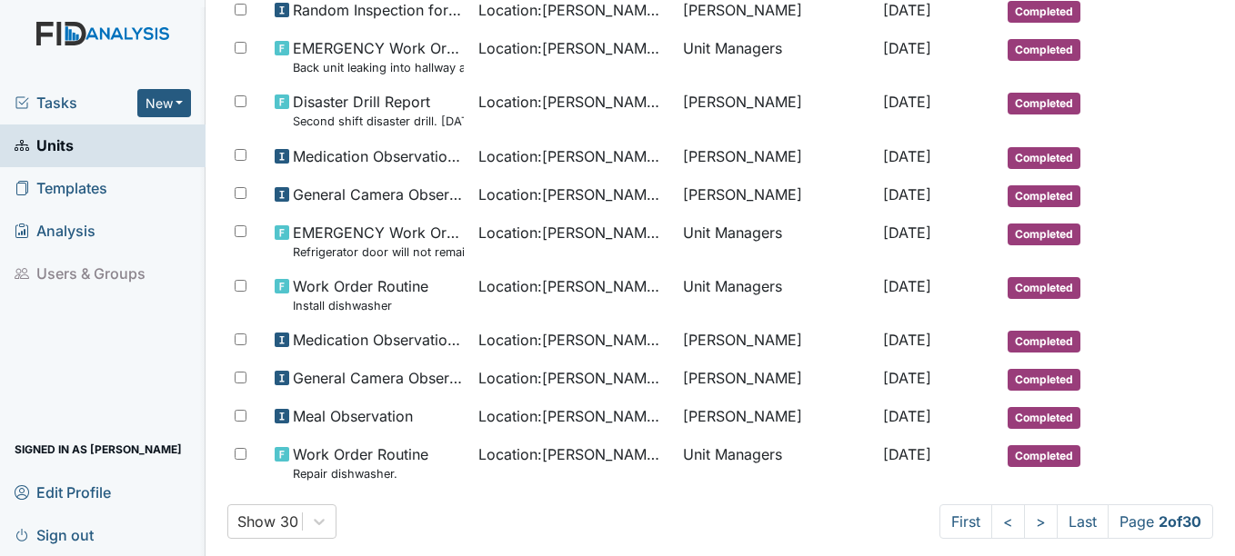
scroll to position [1075, 0]
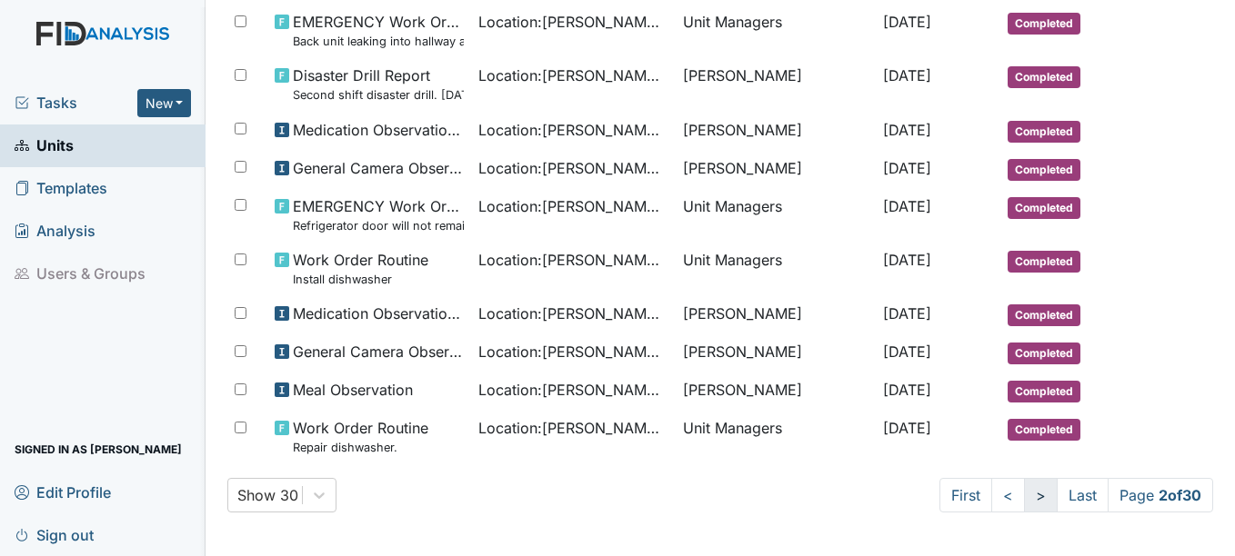
click at [1024, 492] on link ">" at bounding box center [1041, 495] width 34 height 35
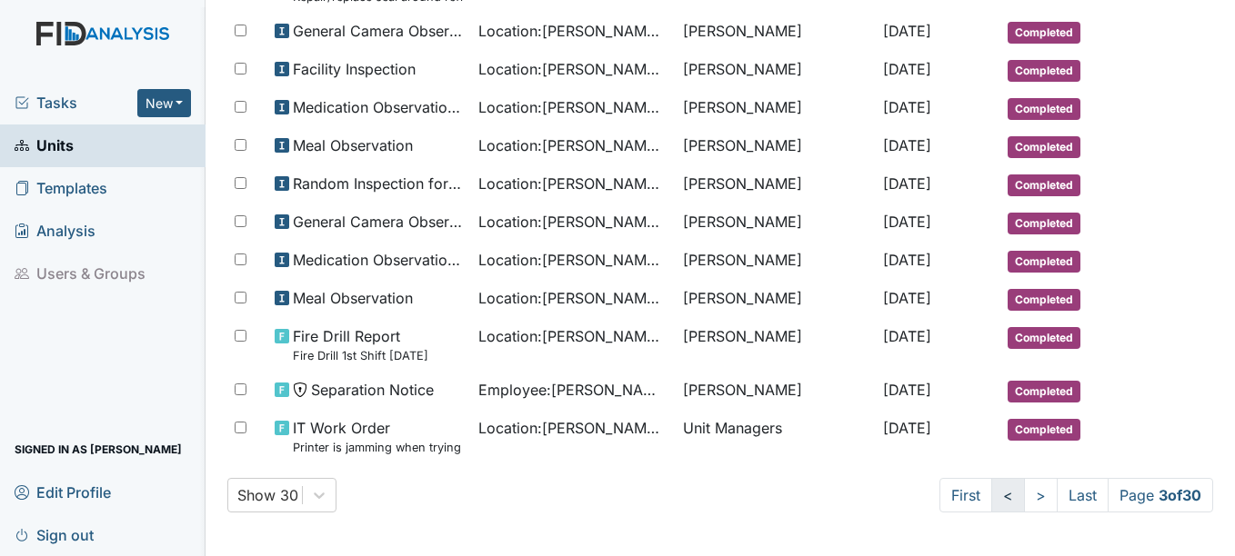
click at [991, 495] on link "<" at bounding box center [1008, 495] width 34 height 35
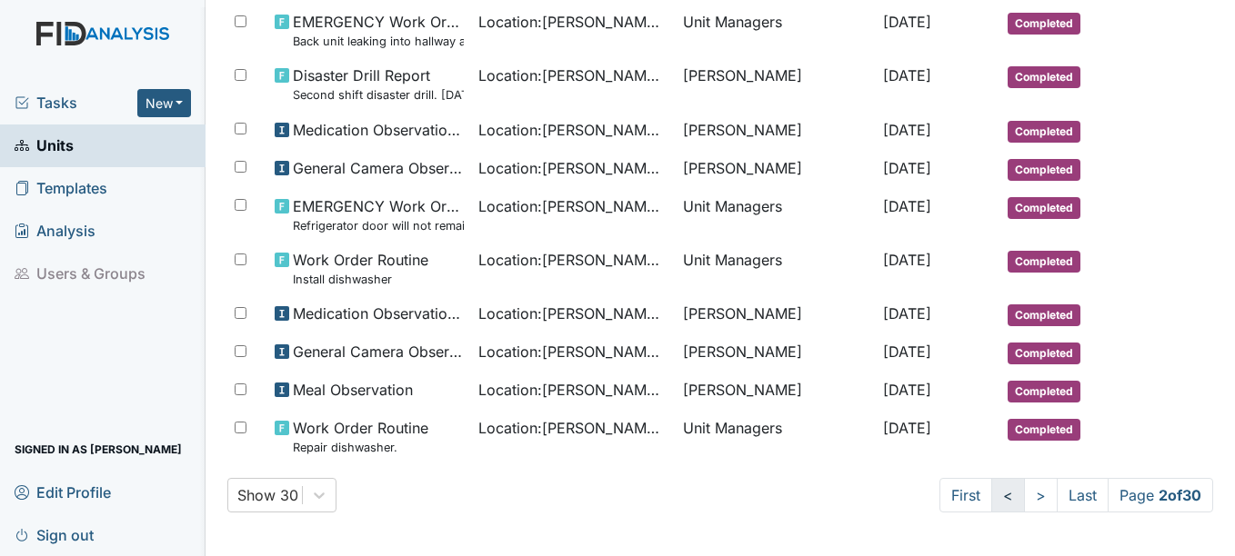
click at [991, 490] on link "<" at bounding box center [1008, 495] width 34 height 35
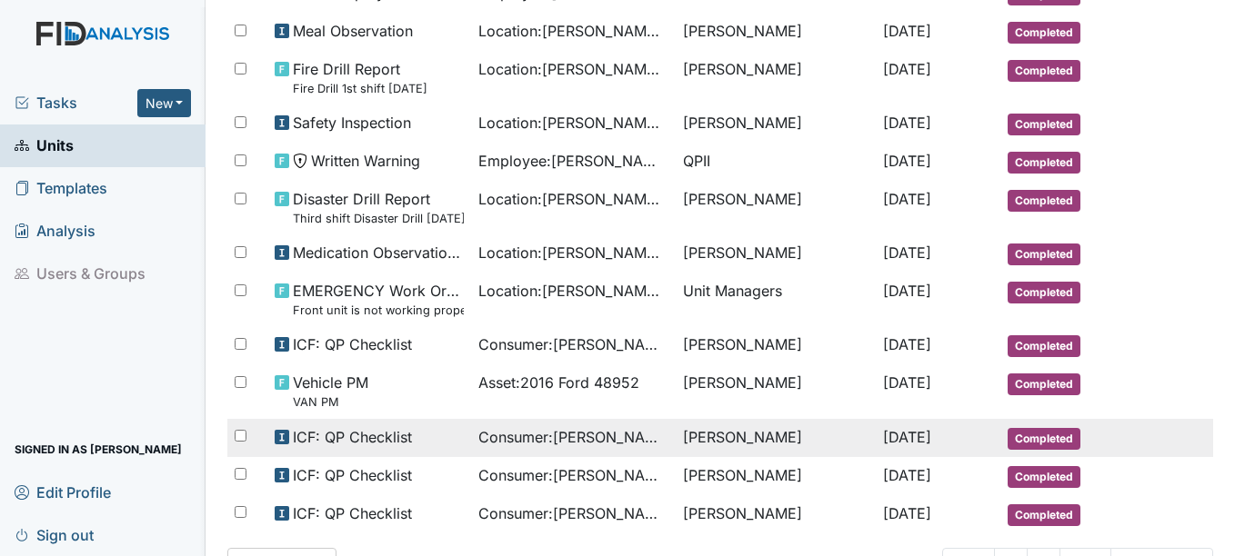
scroll to position [1107, 0]
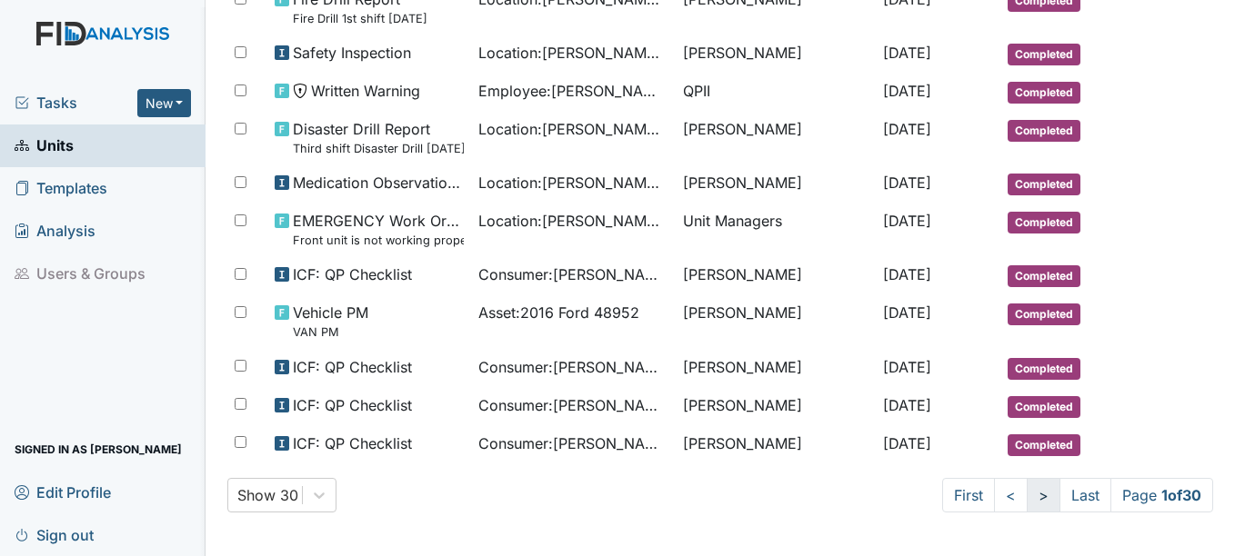
click at [1026, 505] on link ">" at bounding box center [1043, 495] width 34 height 35
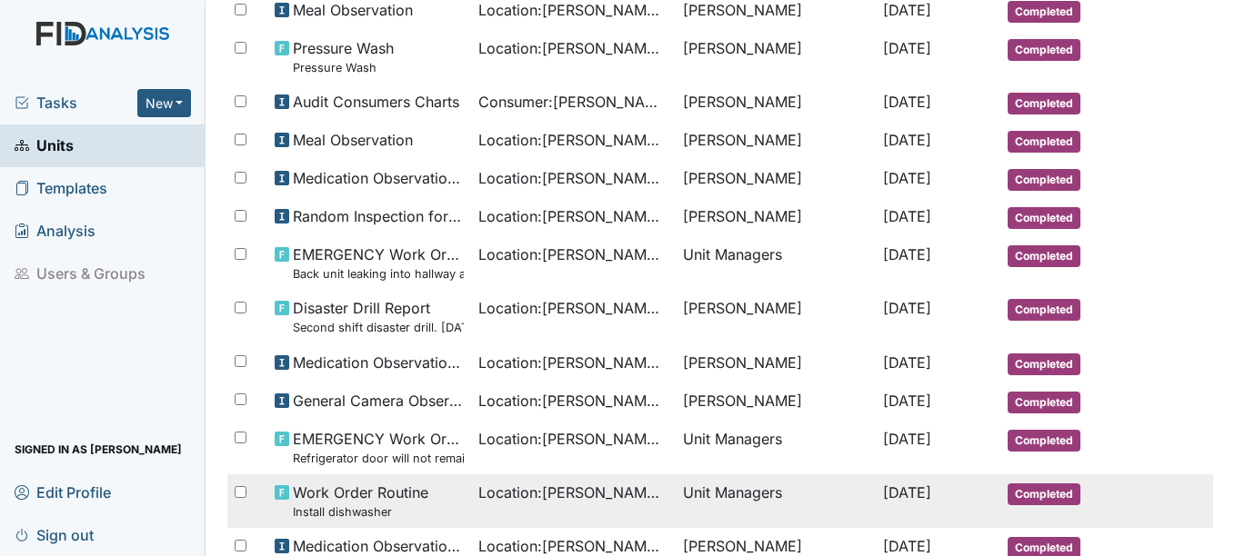
scroll to position [1075, 0]
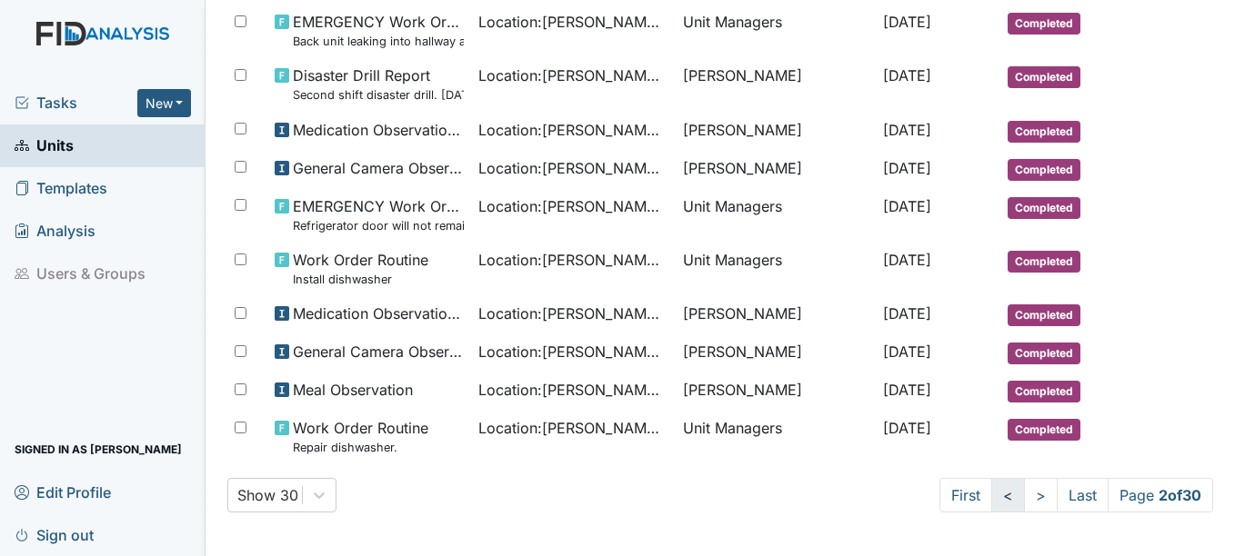
click at [995, 504] on link "<" at bounding box center [1008, 495] width 34 height 35
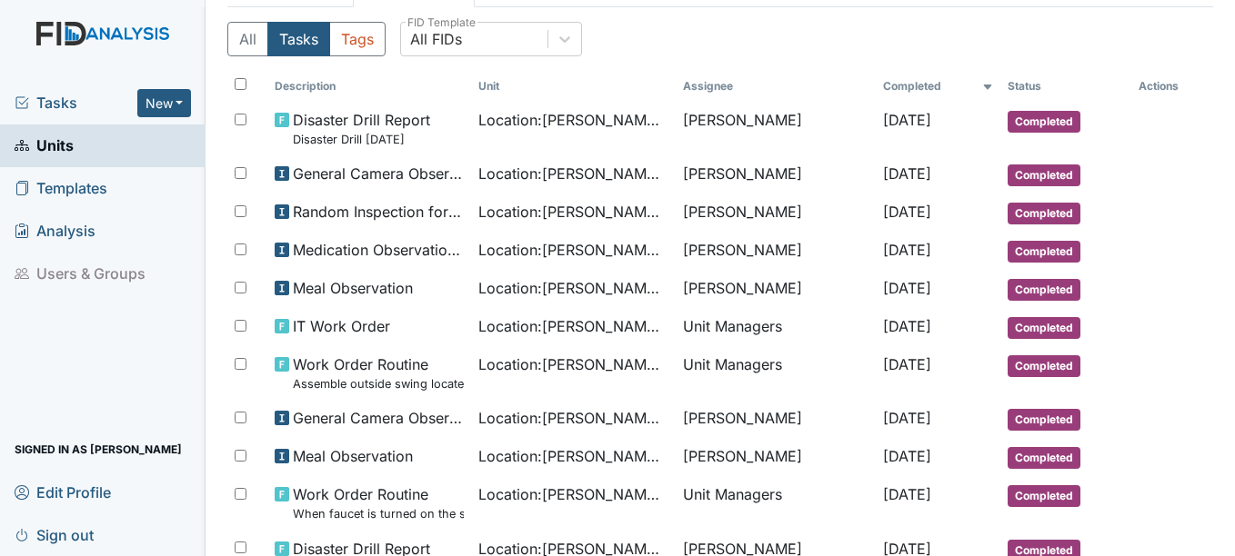
scroll to position [0, 0]
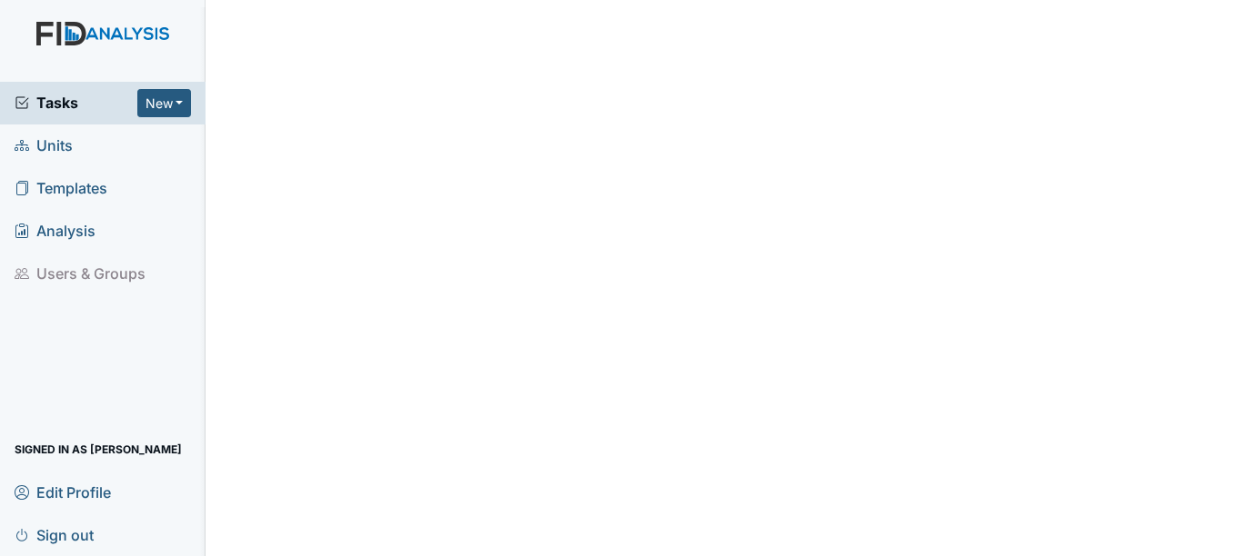
click at [42, 145] on span "Units" at bounding box center [44, 146] width 58 height 28
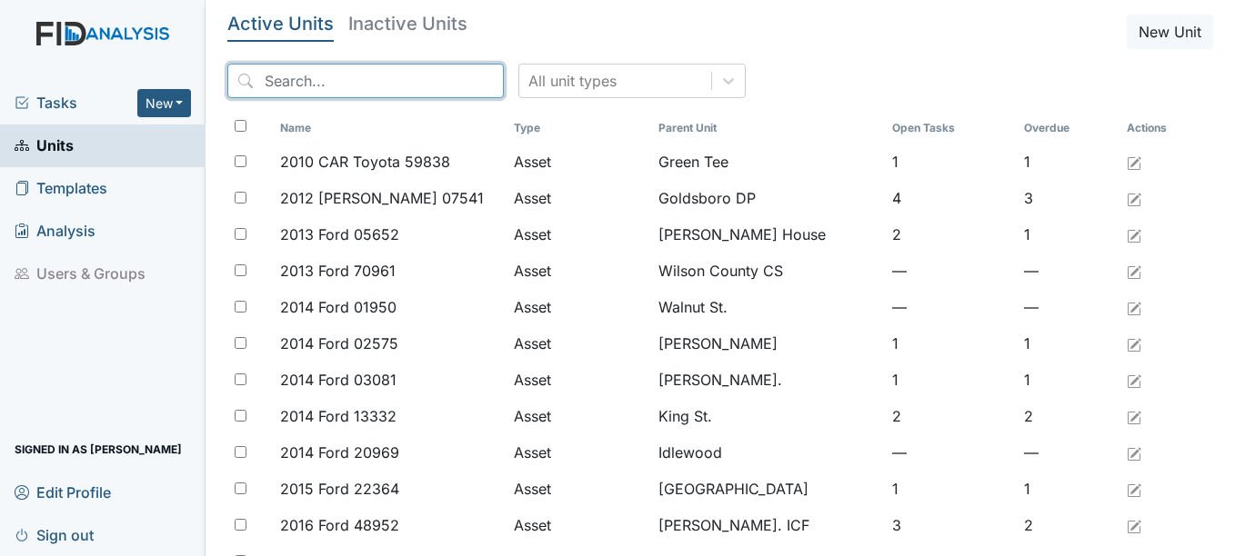
click at [286, 93] on input "search" at bounding box center [365, 81] width 276 height 35
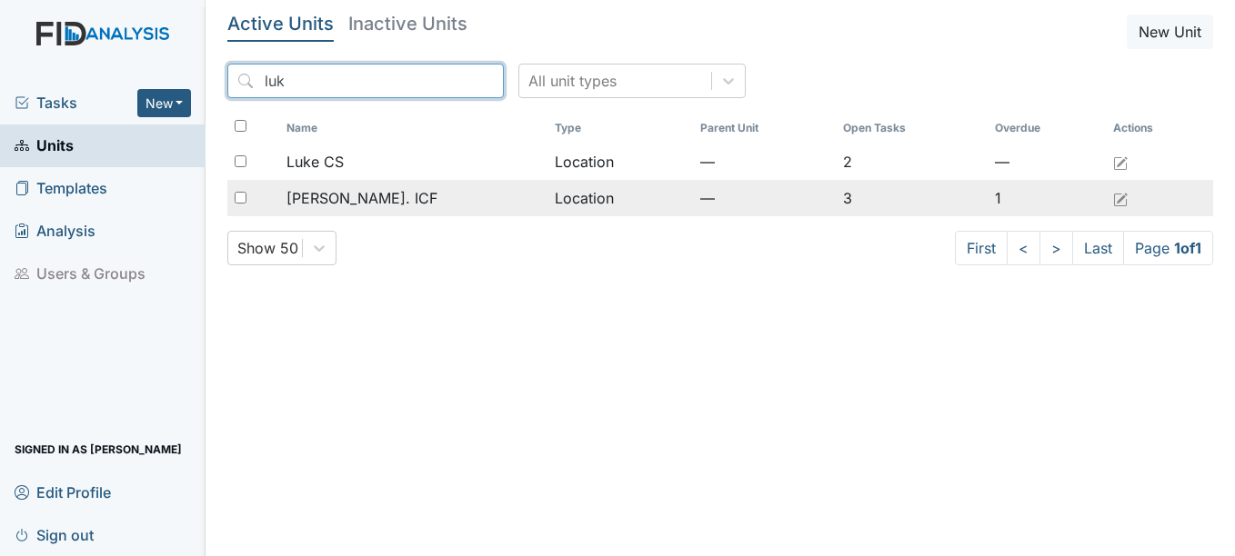
type input "luk"
click at [380, 195] on div "[PERSON_NAME]. ICF" at bounding box center [413, 198] width 254 height 22
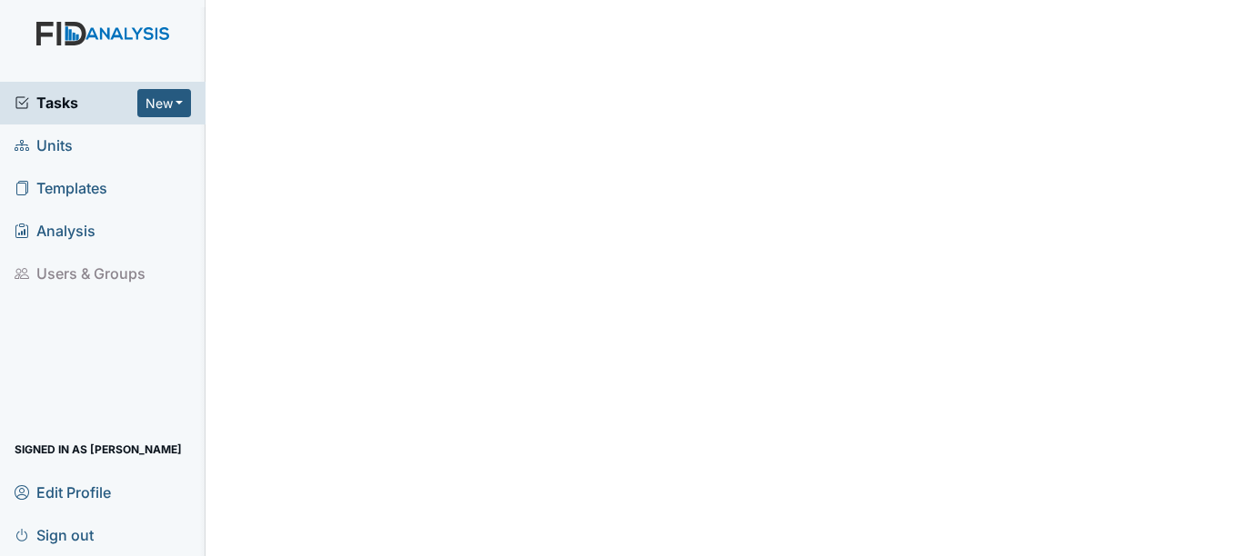
click at [40, 146] on span "Units" at bounding box center [44, 146] width 58 height 28
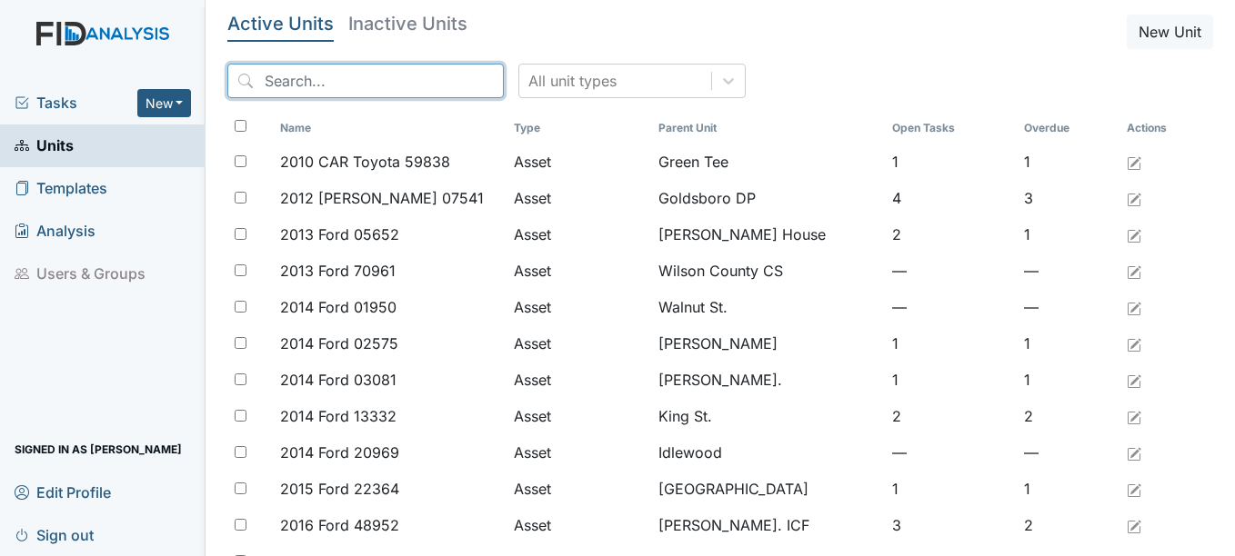
click at [303, 85] on input "search" at bounding box center [365, 81] width 276 height 35
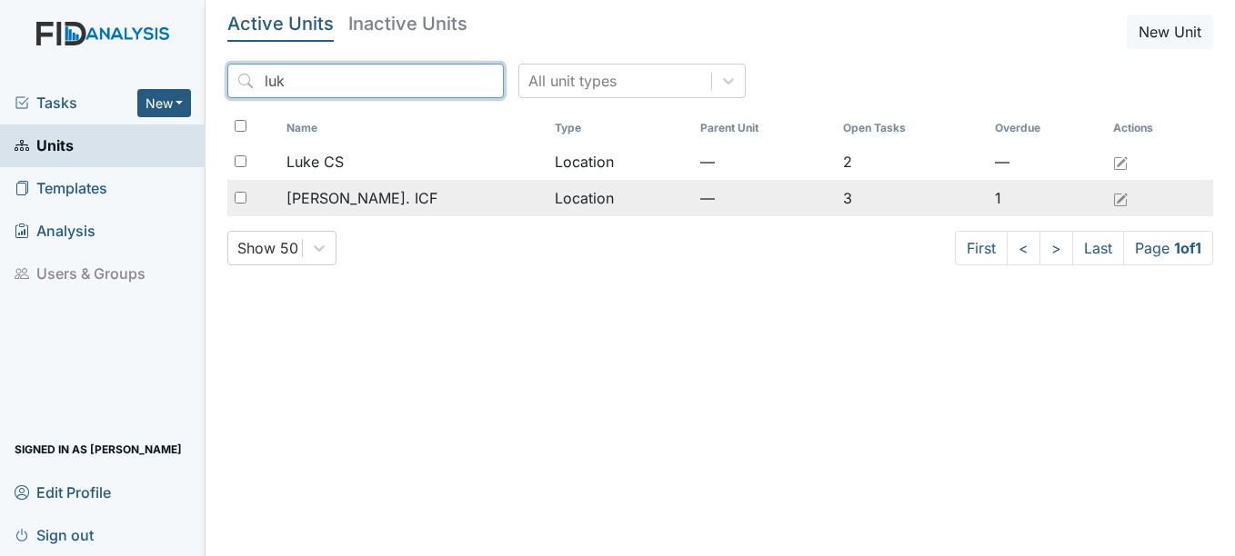
type input "luk"
click at [342, 213] on td "[PERSON_NAME]. ICF" at bounding box center [413, 198] width 268 height 36
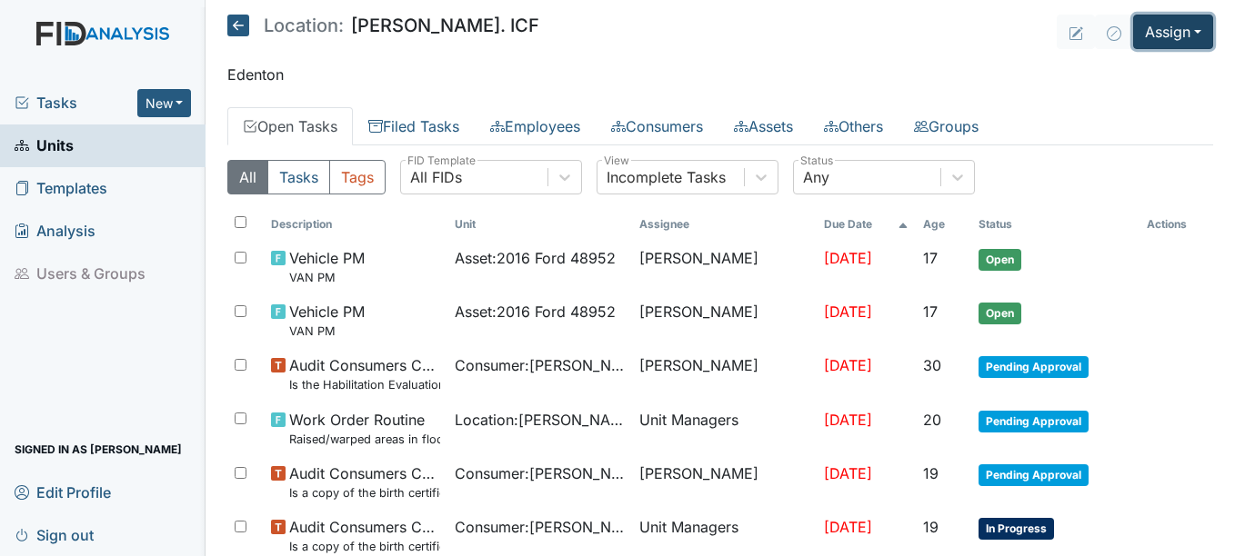
click at [1166, 20] on button "Assign" at bounding box center [1173, 32] width 80 height 35
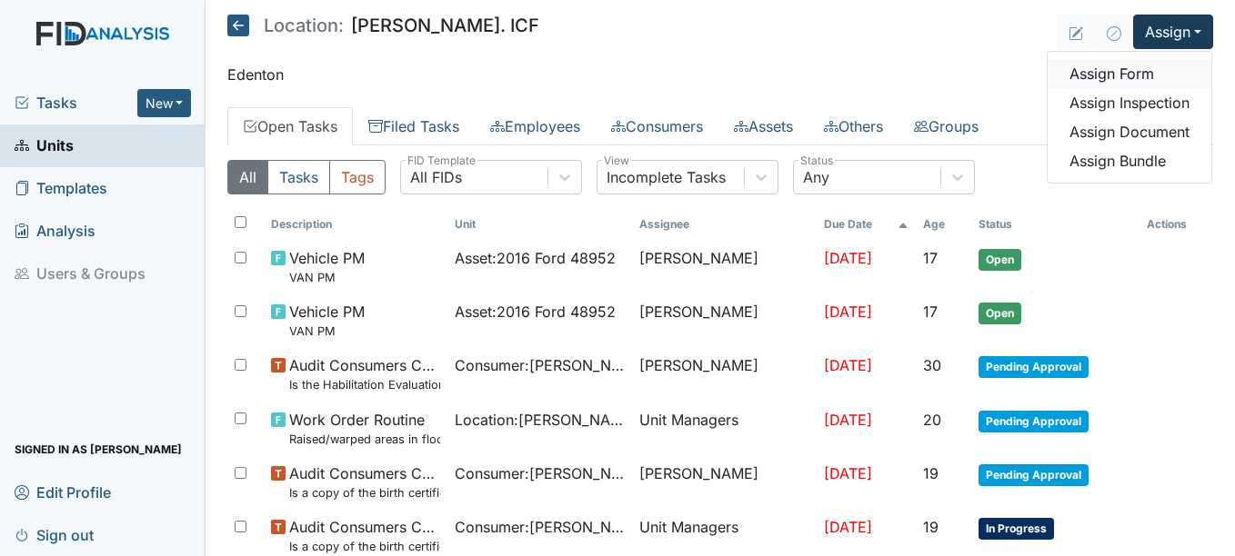
click at [1099, 79] on link "Assign Form" at bounding box center [1129, 73] width 164 height 29
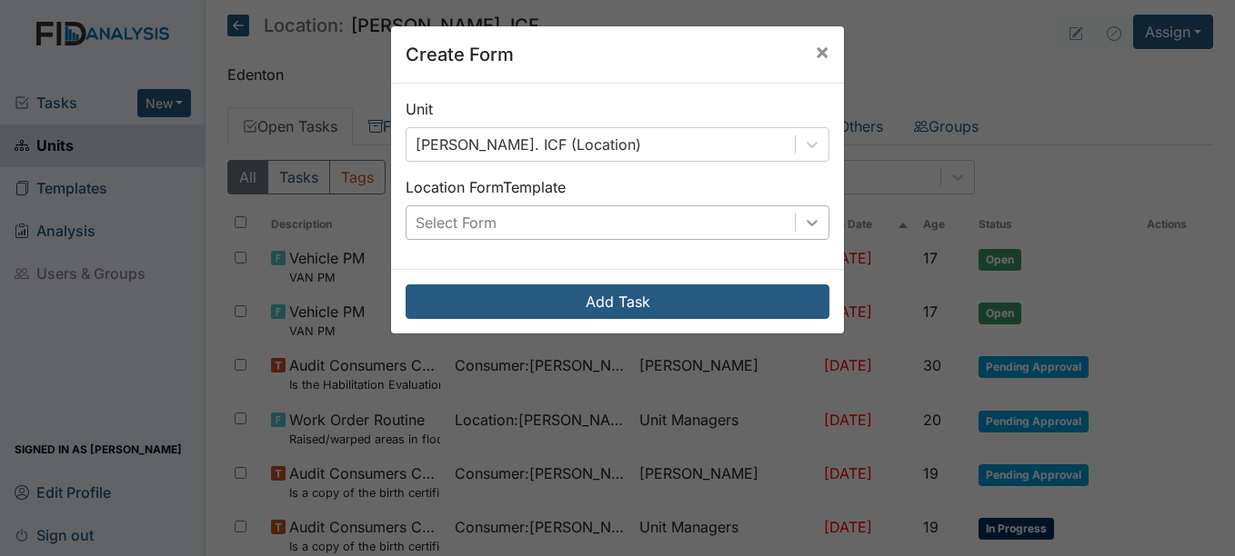
click at [808, 225] on icon at bounding box center [812, 223] width 18 height 18
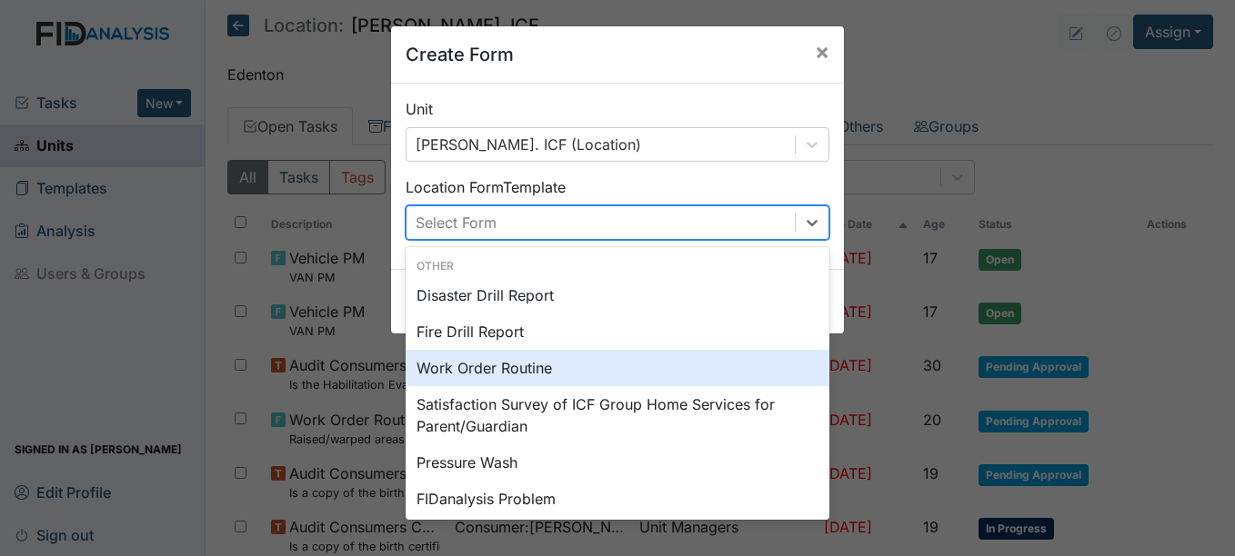
click at [497, 370] on div "Work Order Routine" at bounding box center [617, 368] width 424 height 36
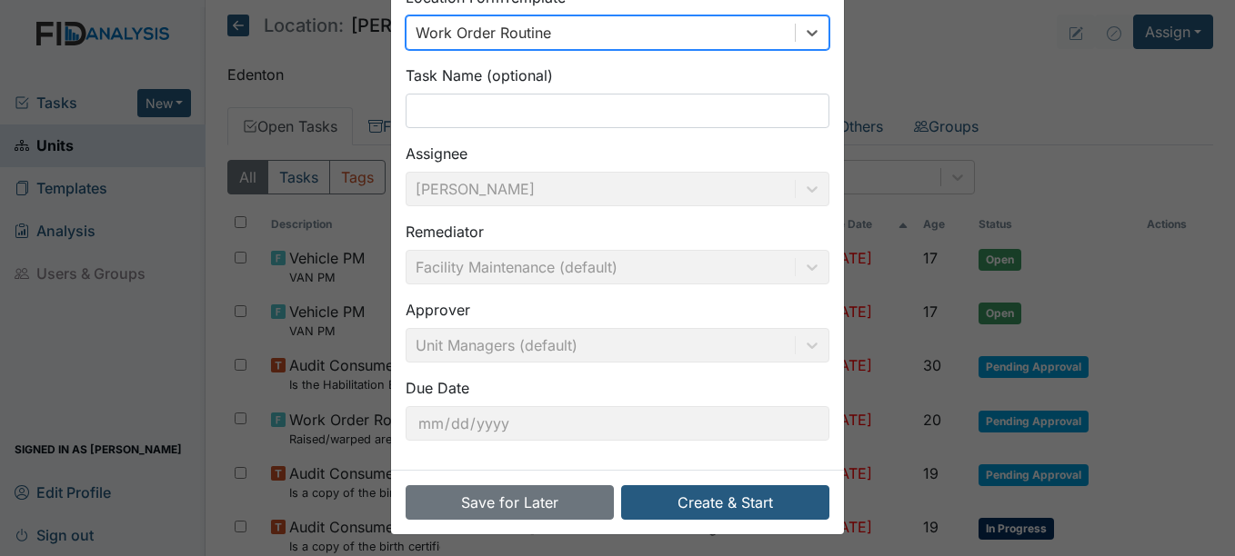
scroll to position [195, 0]
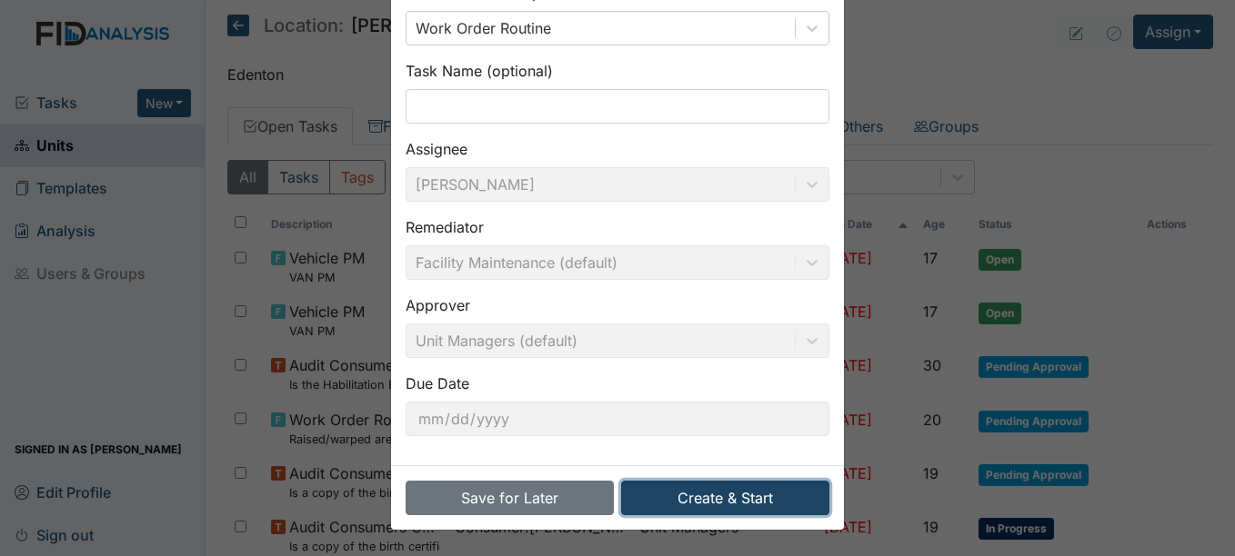
click at [677, 489] on button "Create & Start" at bounding box center [725, 498] width 208 height 35
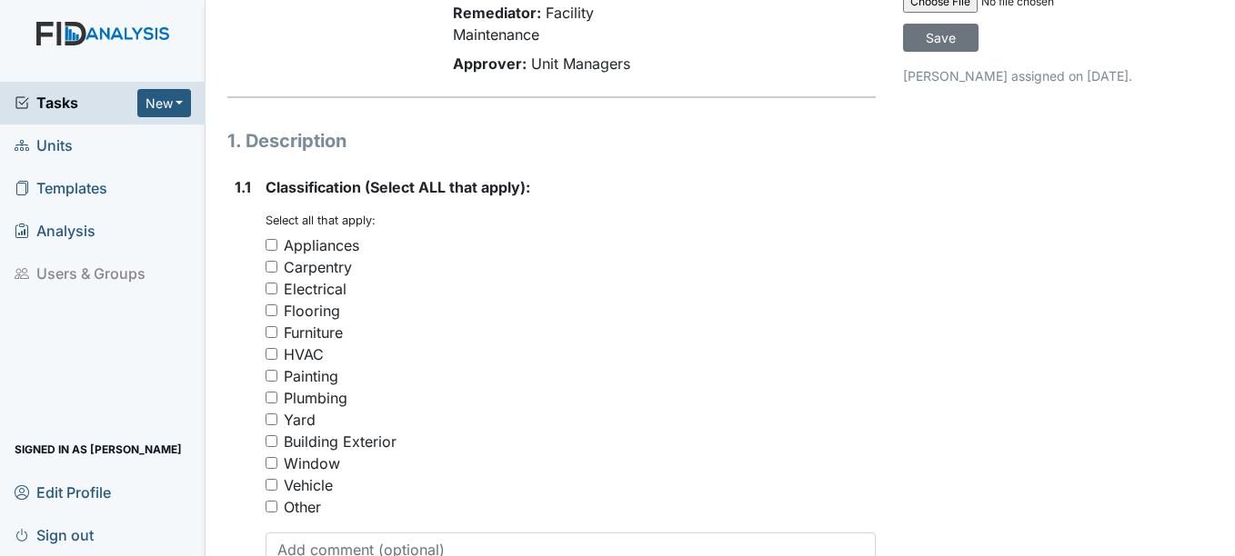
scroll to position [182, 0]
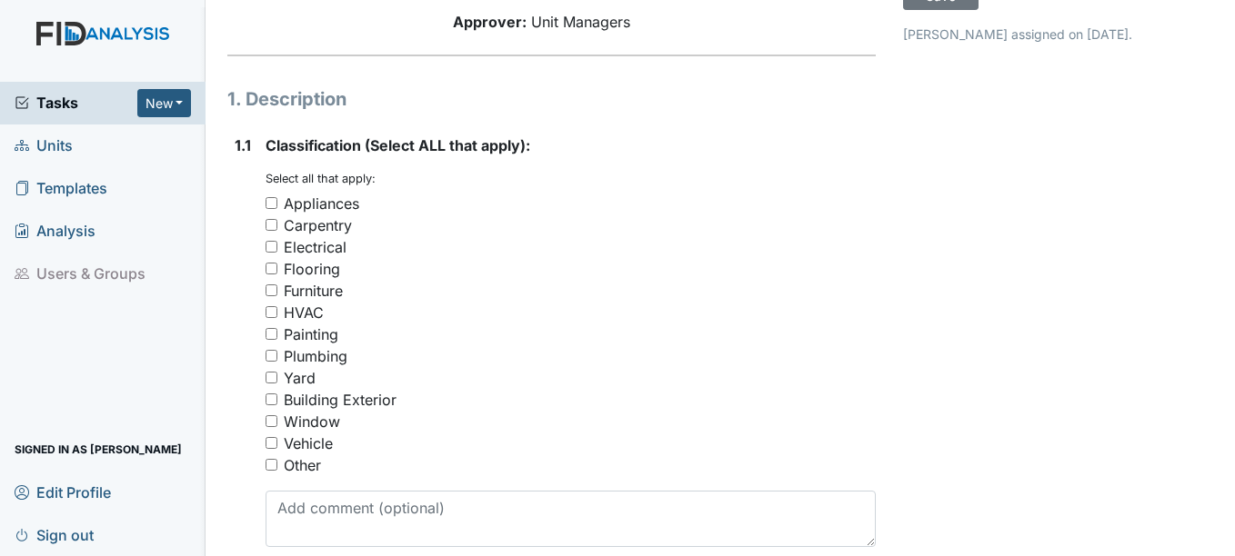
click at [333, 355] on div "Plumbing" at bounding box center [316, 356] width 64 height 22
click at [277, 355] on input "Plumbing" at bounding box center [271, 356] width 12 height 12
checkbox input "true"
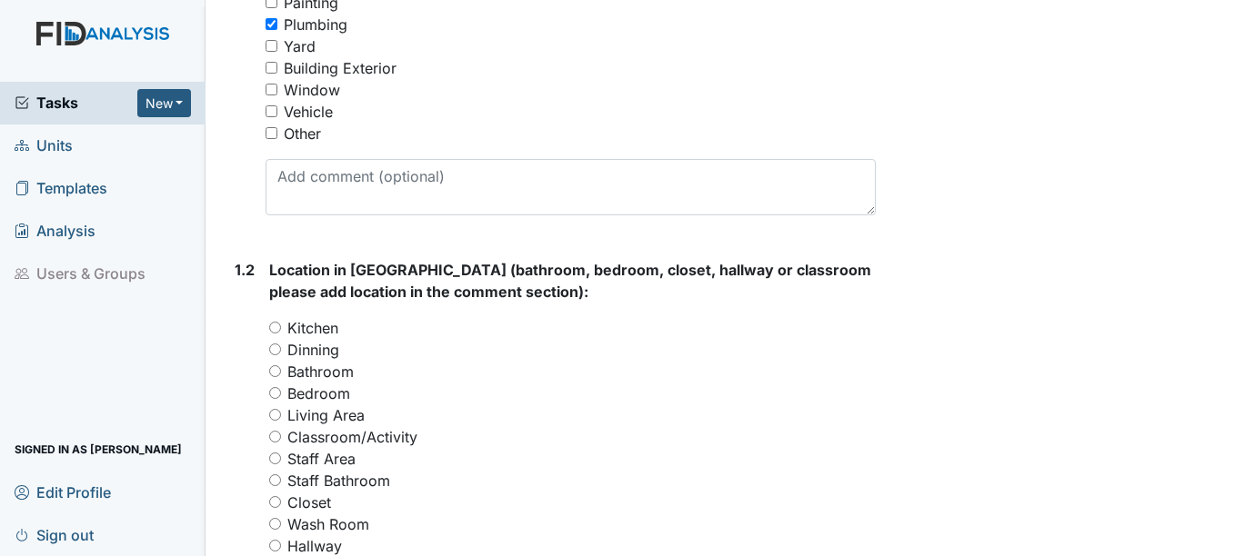
scroll to position [545, 0]
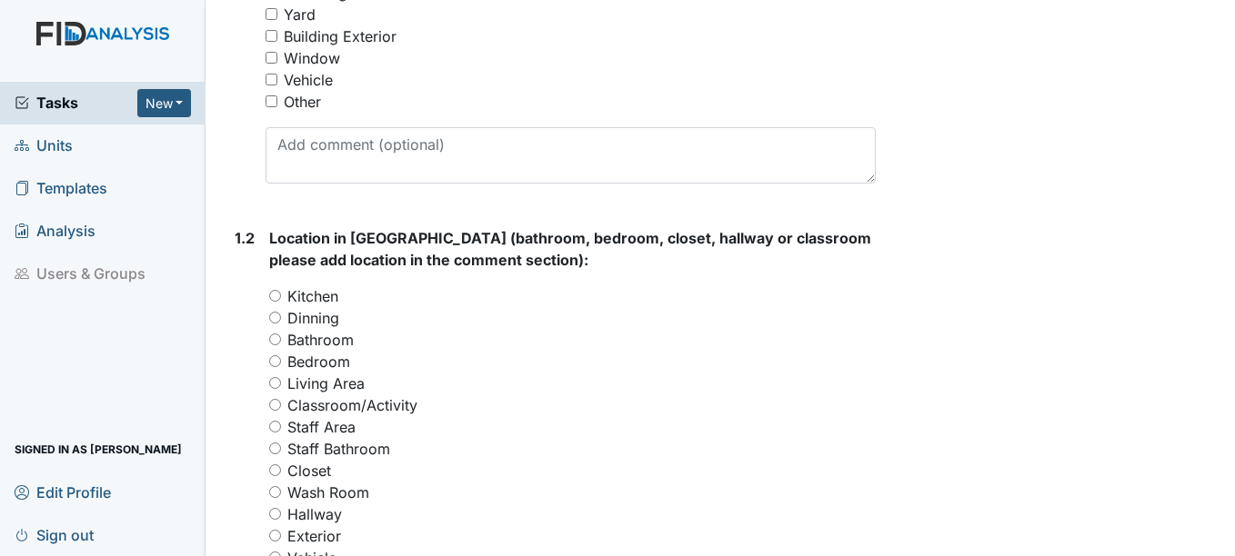
click at [324, 343] on label "Bathroom" at bounding box center [320, 340] width 66 height 22
click at [281, 343] on input "Bathroom" at bounding box center [275, 340] width 12 height 12
radio input "true"
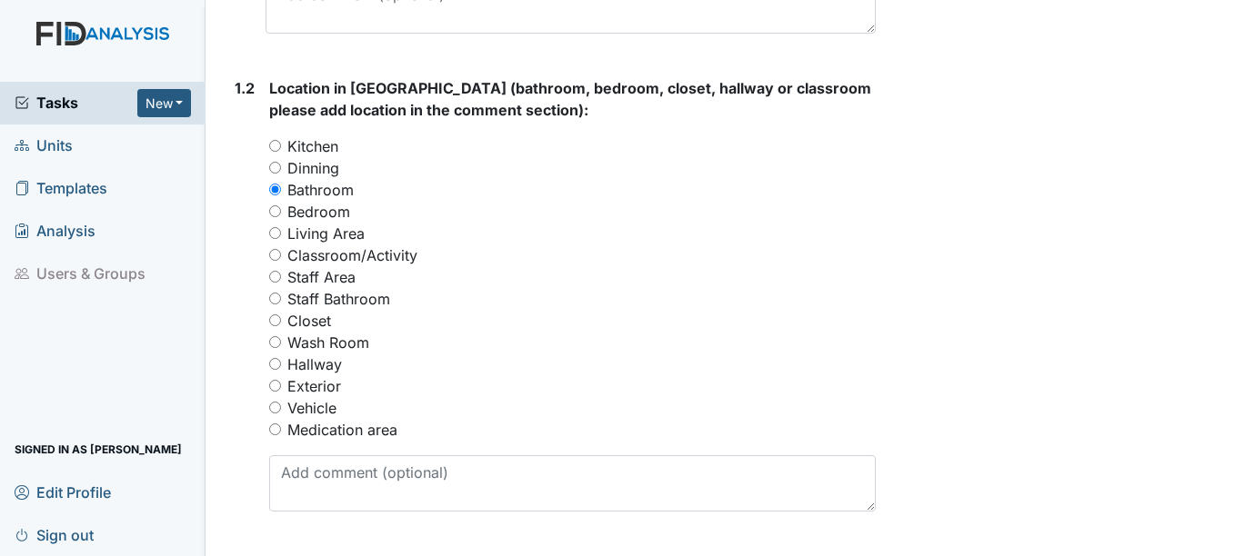
scroll to position [727, 0]
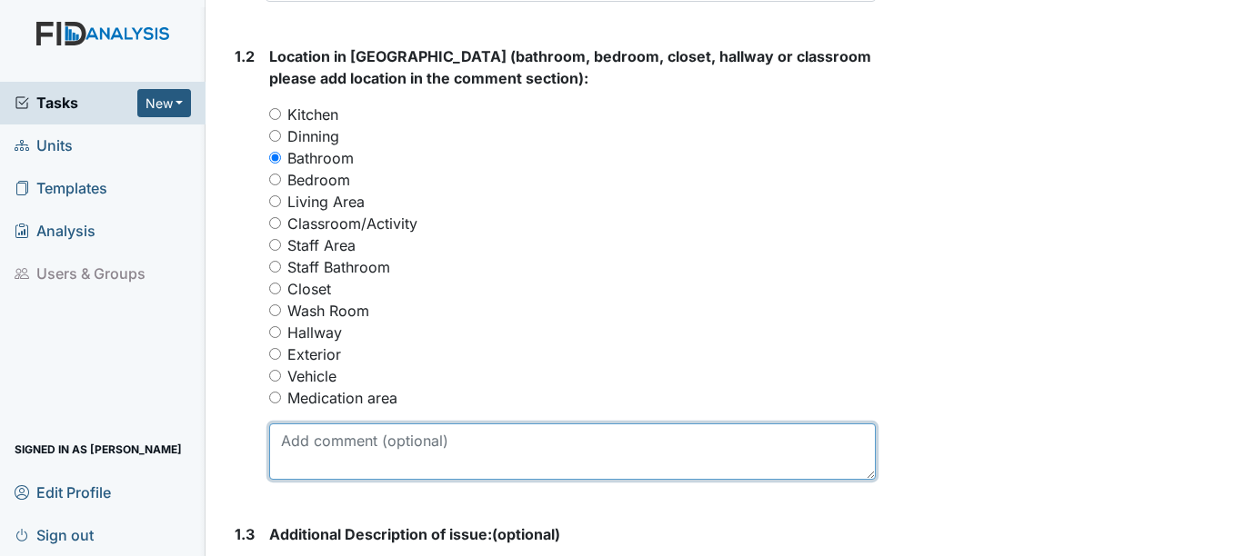
click at [365, 454] on textarea at bounding box center [571, 452] width 605 height 56
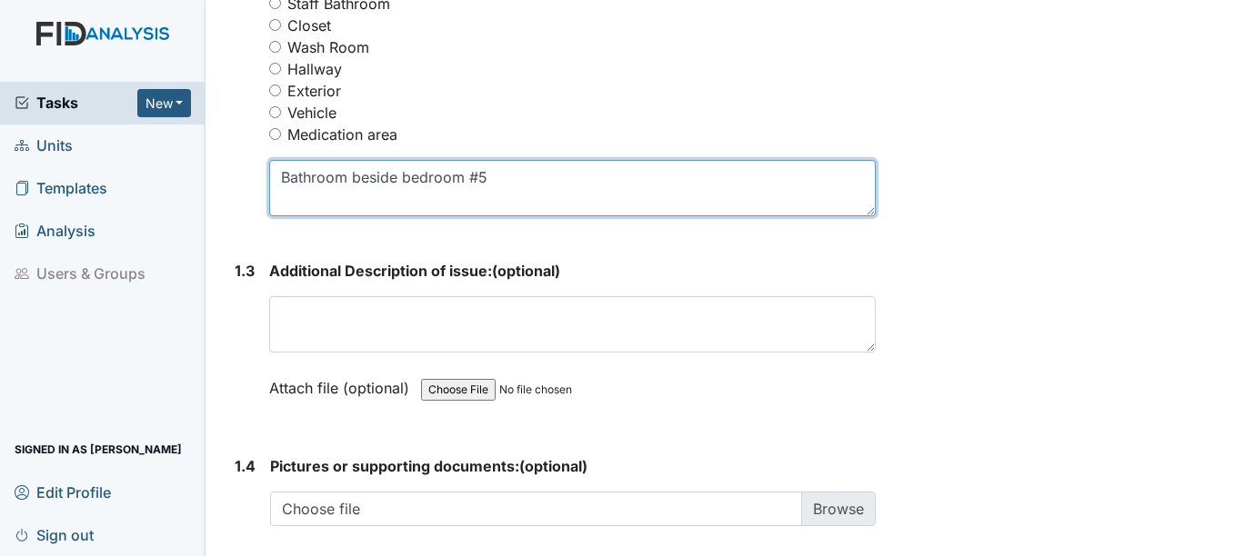
scroll to position [1000, 0]
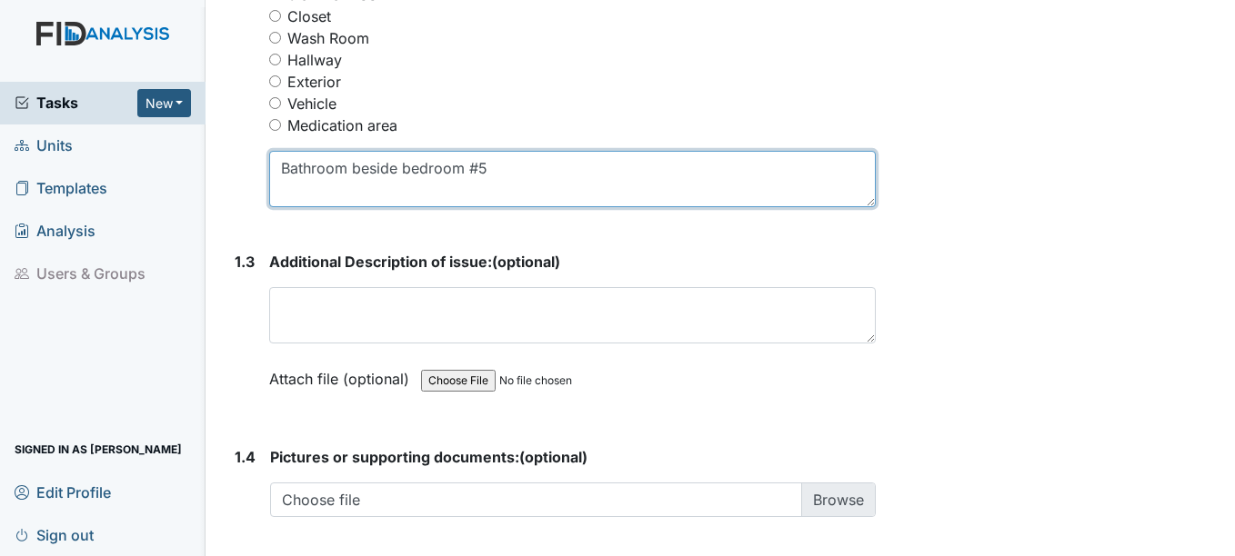
type textarea "Bathroom beside bedroom #5"
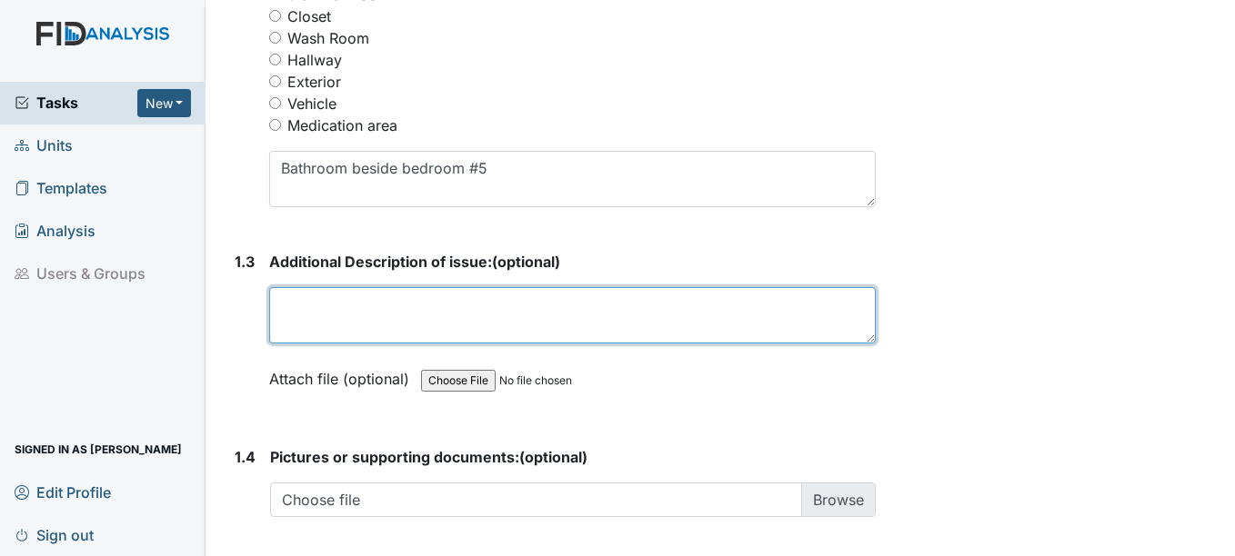
click at [351, 315] on textarea at bounding box center [571, 315] width 605 height 56
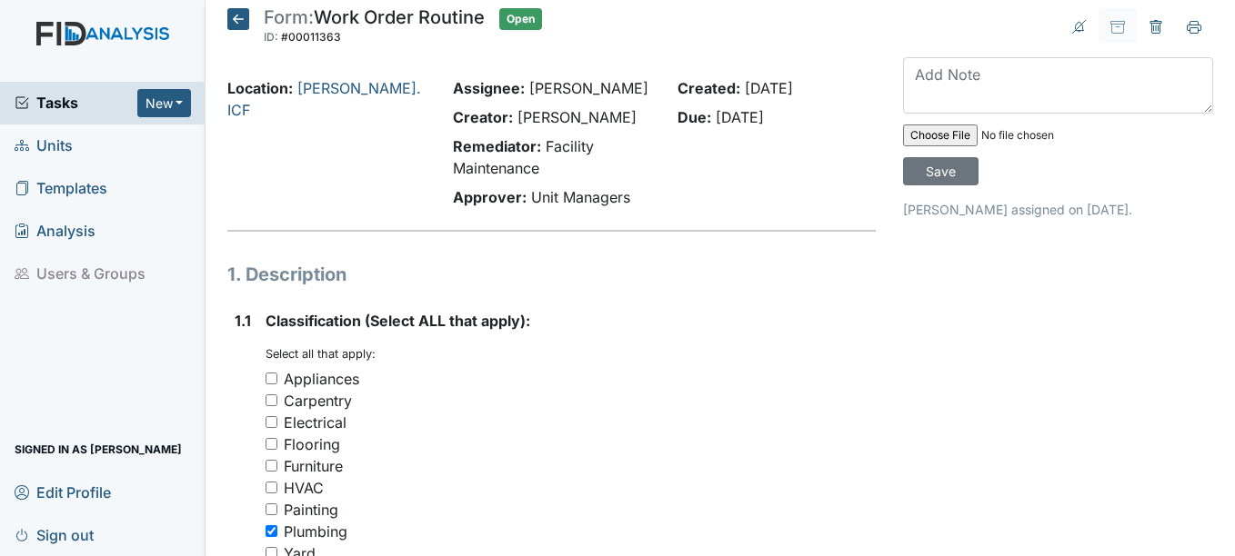
scroll to position [0, 0]
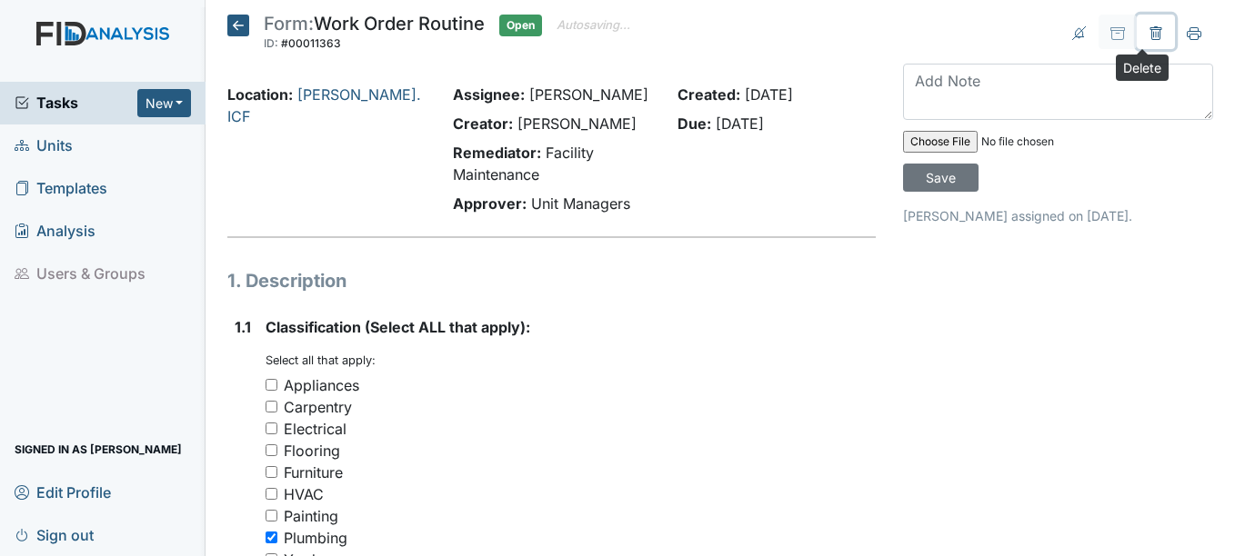
click at [1148, 26] on icon at bounding box center [1155, 33] width 15 height 15
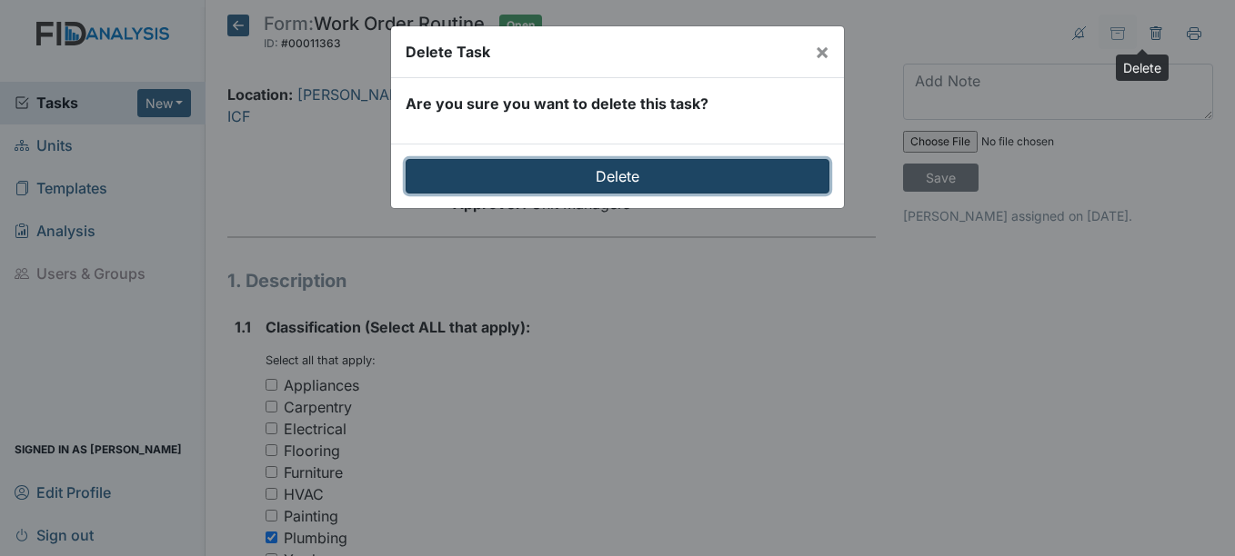
click at [648, 174] on input "Delete" at bounding box center [617, 176] width 424 height 35
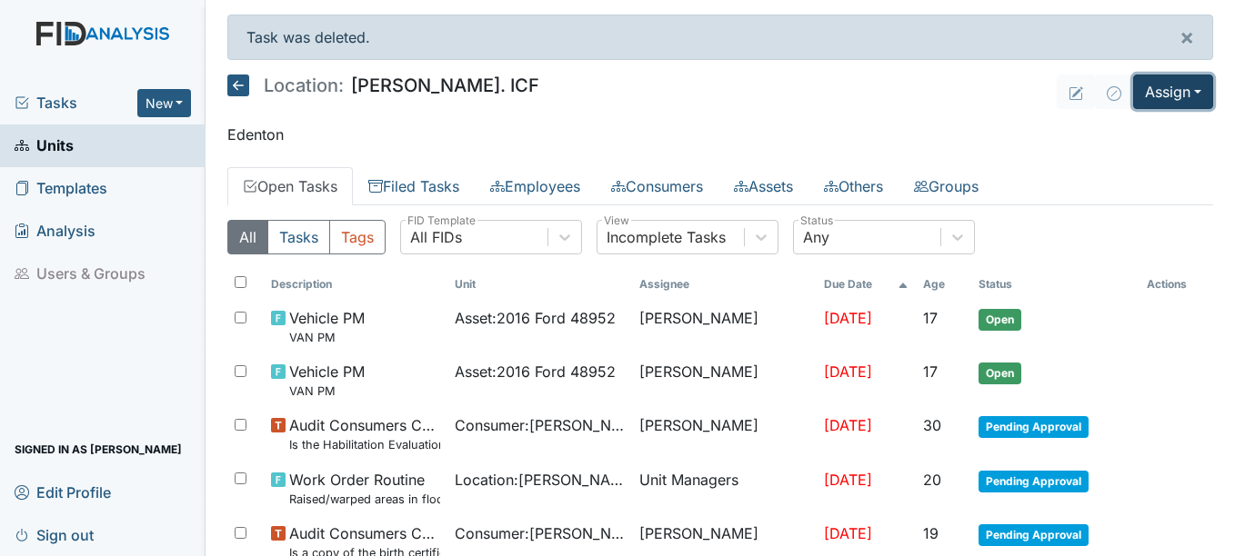
click at [1150, 97] on button "Assign" at bounding box center [1173, 92] width 80 height 35
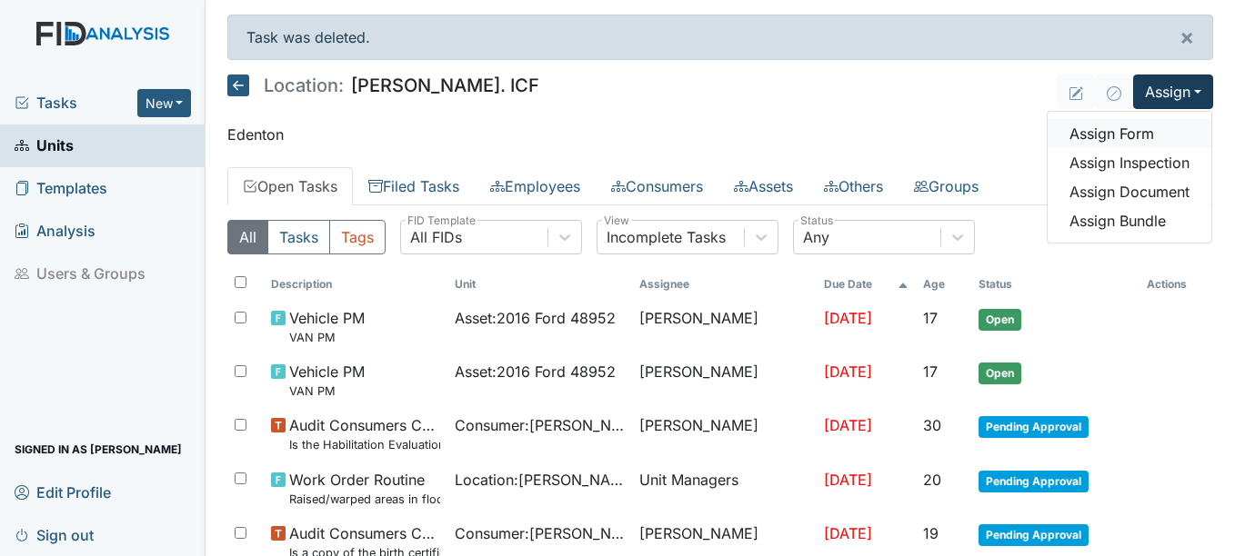
click at [1112, 128] on link "Assign Form" at bounding box center [1129, 133] width 164 height 29
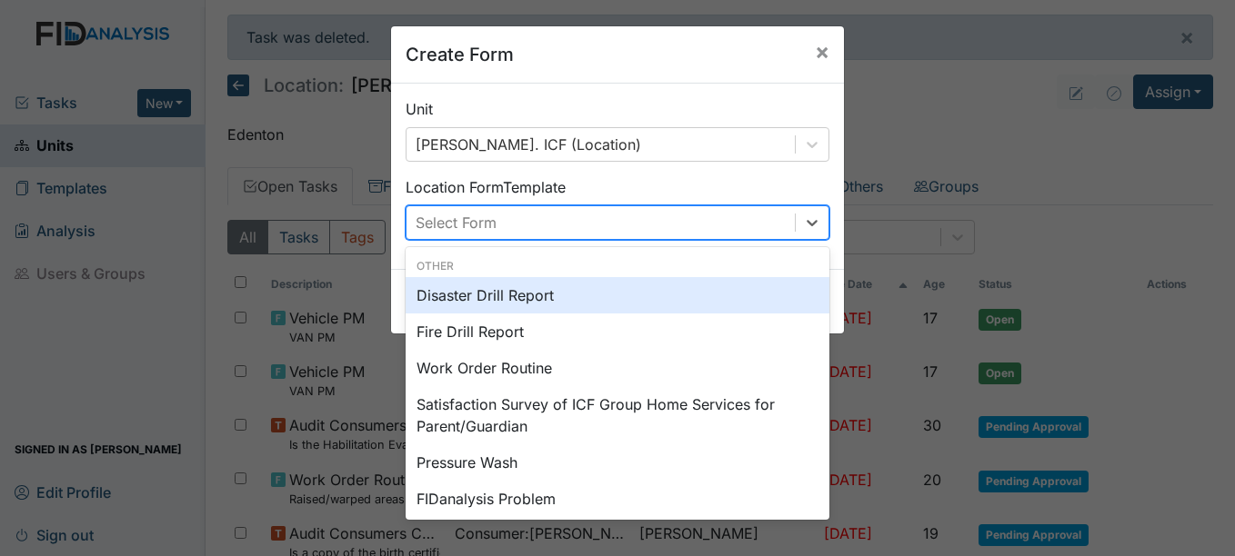
click at [587, 217] on div "Select Form" at bounding box center [600, 222] width 388 height 33
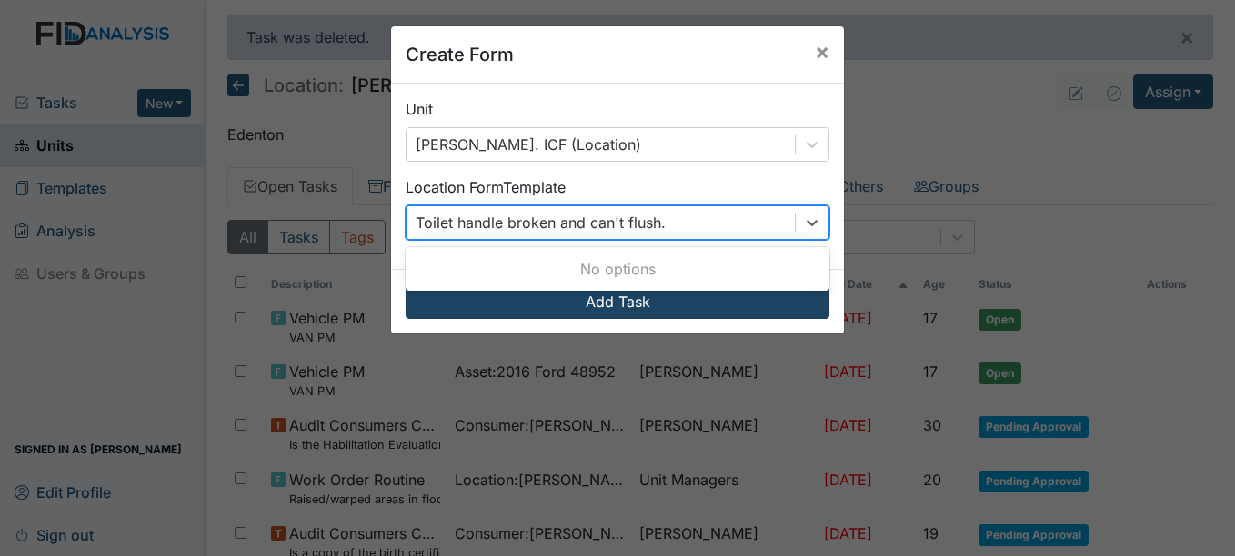
type input "Toilet handle broken and can't flush."
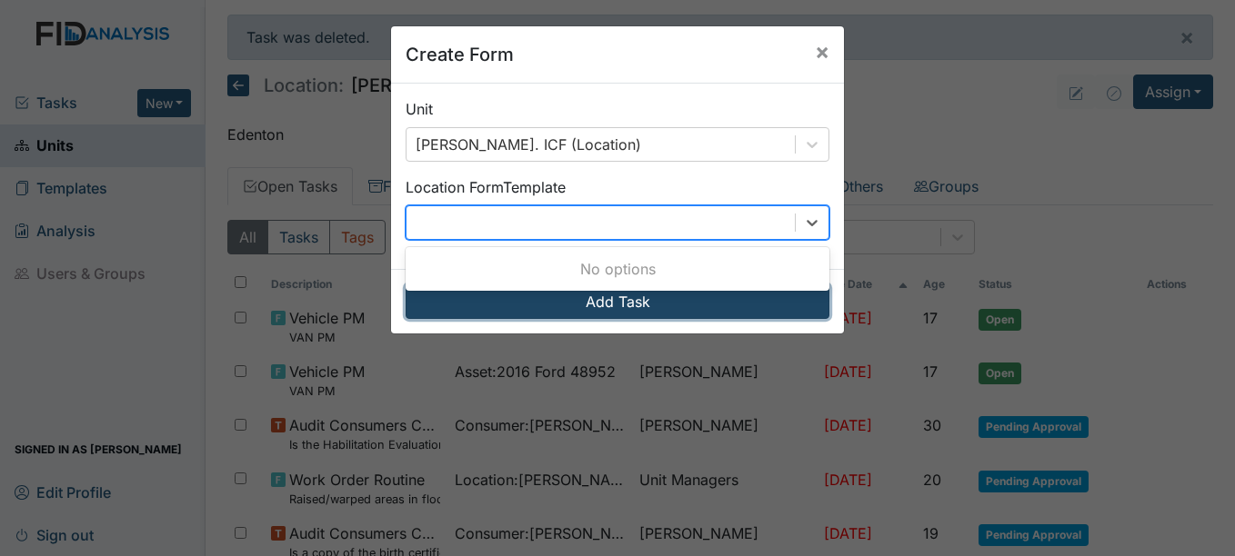
click at [643, 310] on button "Add Task" at bounding box center [617, 302] width 424 height 35
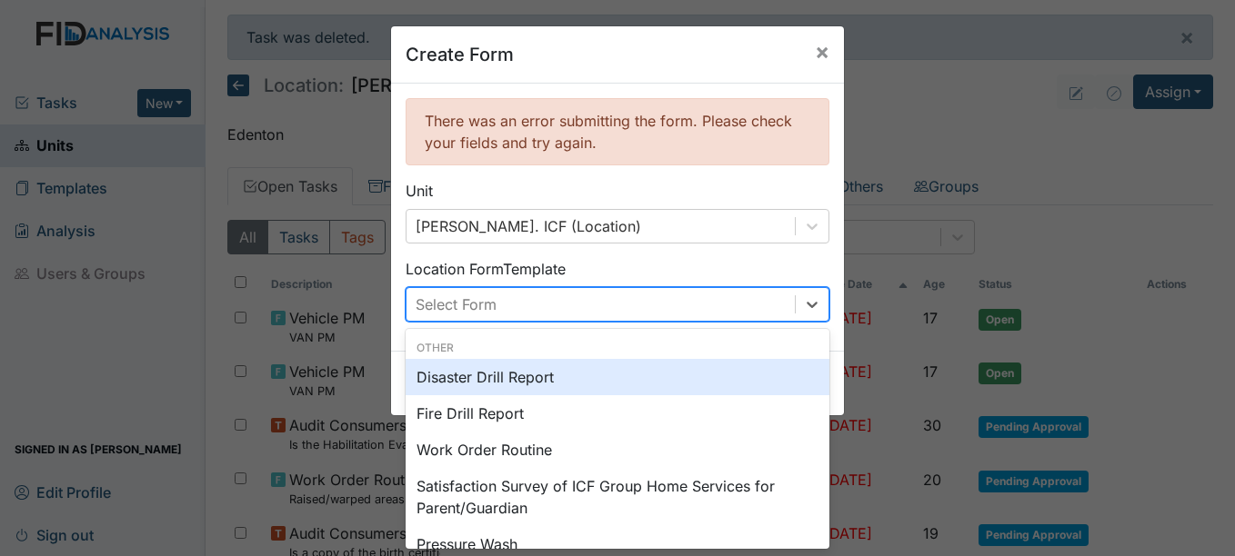
click at [643, 310] on div "Select Form" at bounding box center [600, 304] width 388 height 33
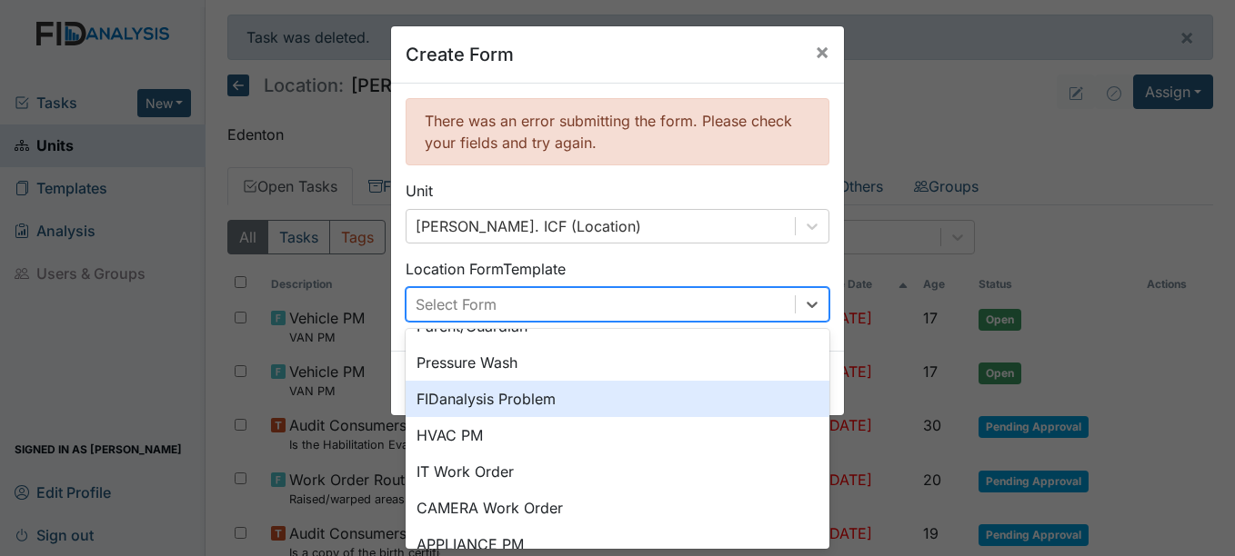
scroll to position [91, 0]
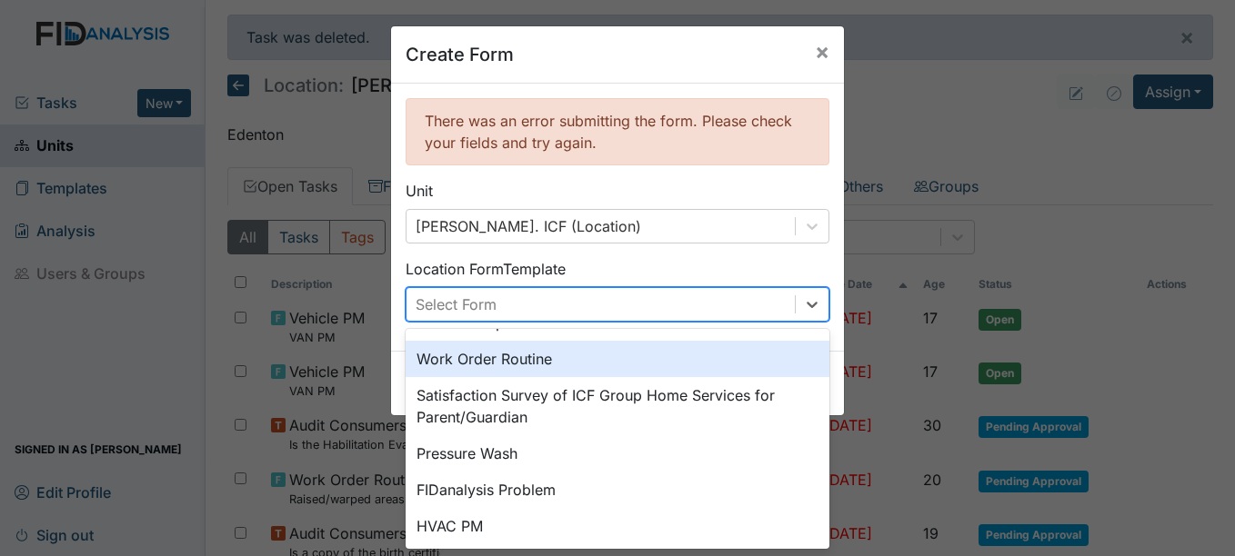
click at [505, 363] on div "Work Order Routine" at bounding box center [617, 359] width 424 height 36
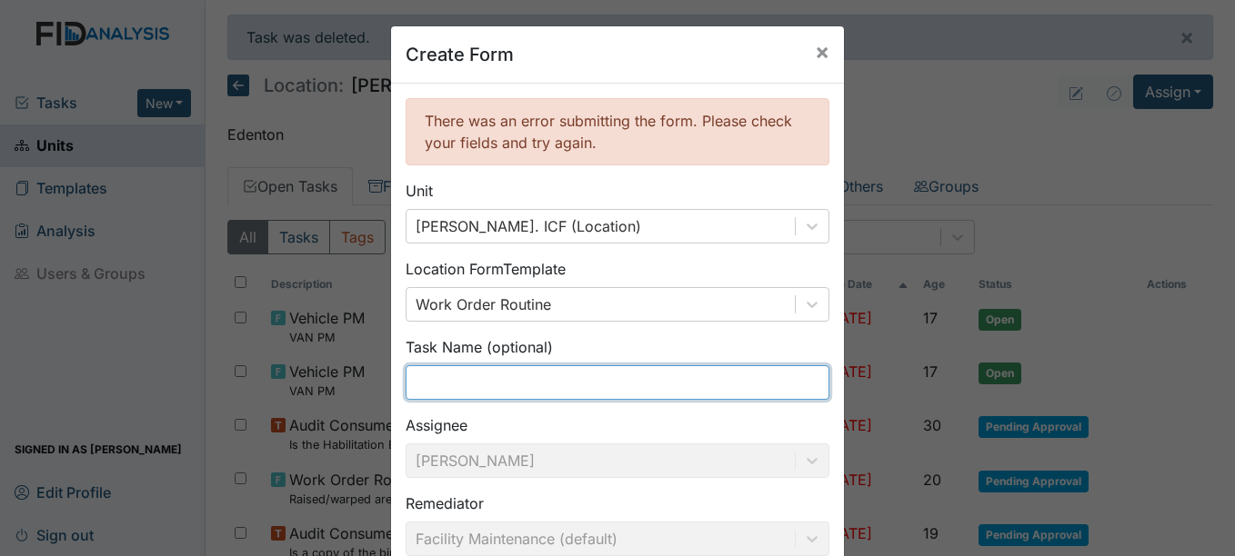
click at [503, 373] on input "text" at bounding box center [617, 382] width 424 height 35
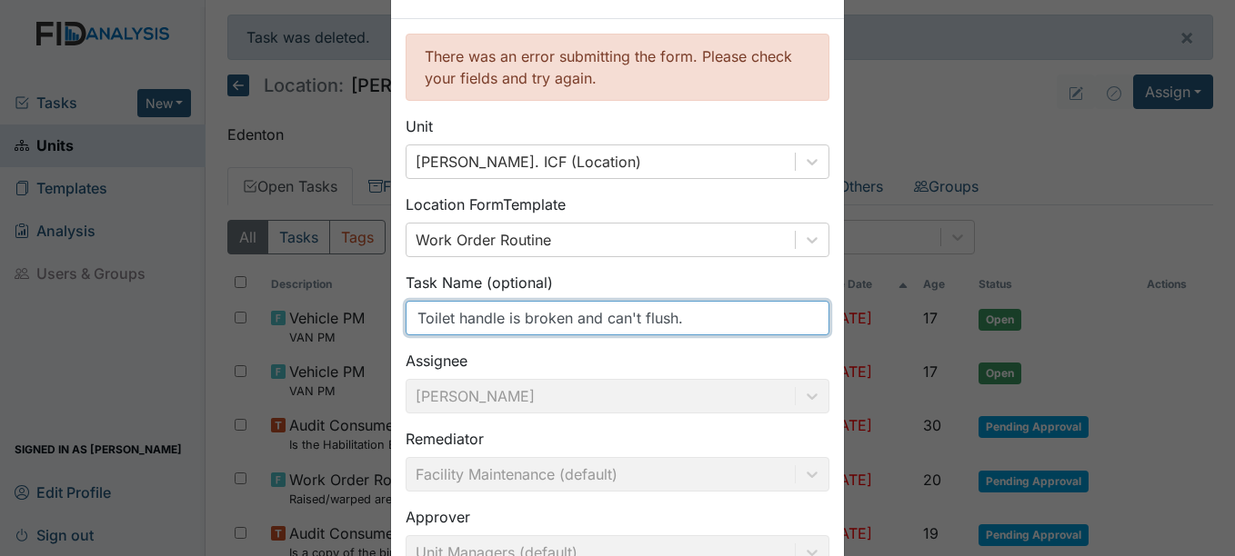
scroll to position [276, 0]
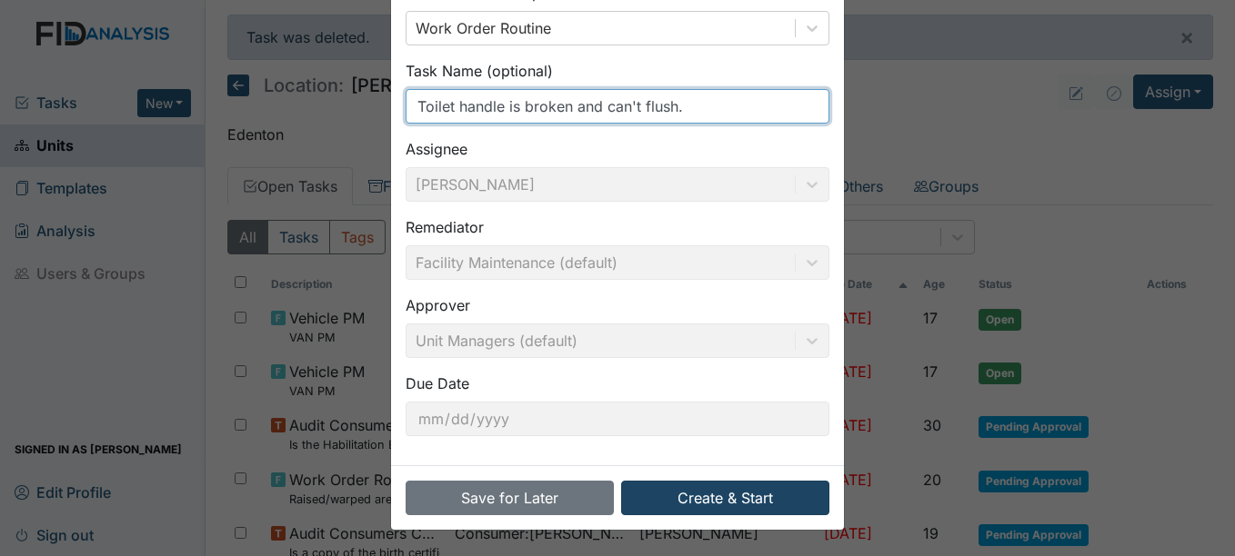
type input "Toilet handle is broken and can't flush."
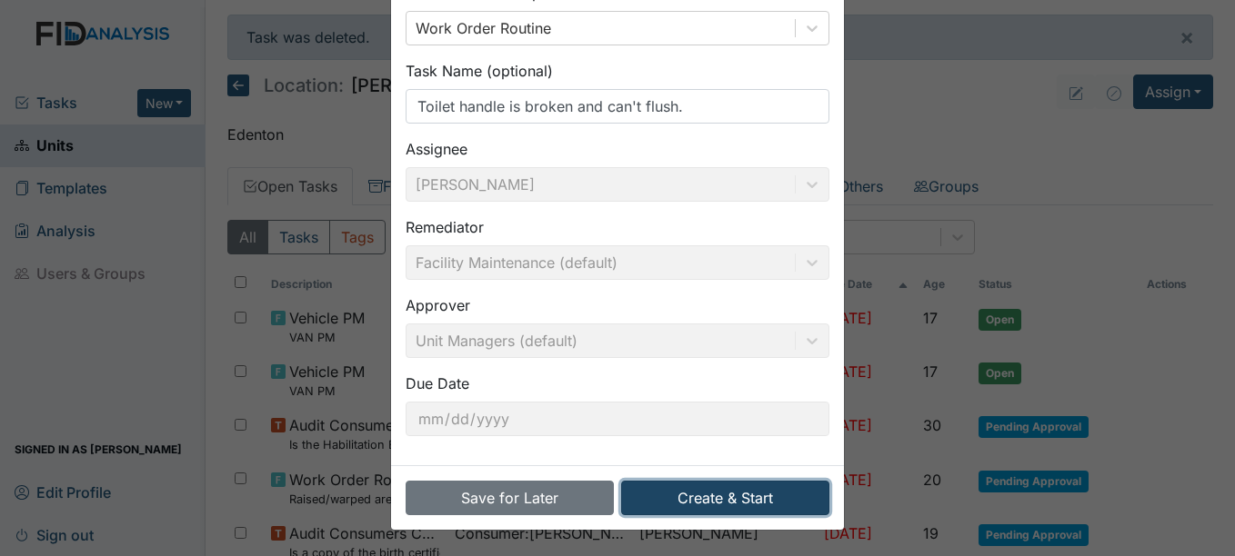
click at [704, 500] on button "Create & Start" at bounding box center [725, 498] width 208 height 35
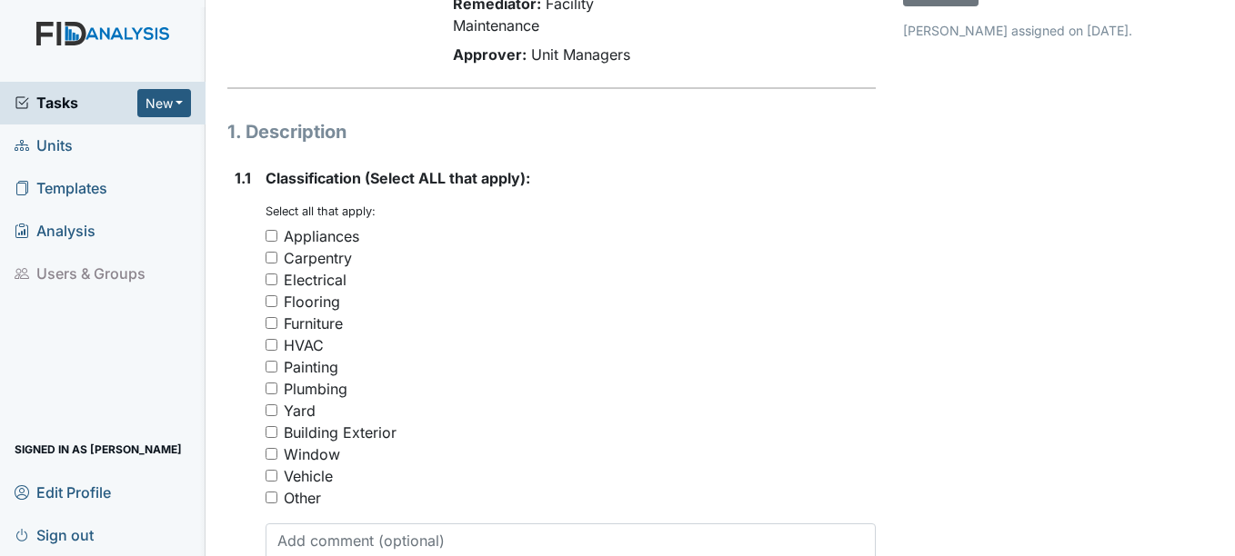
scroll to position [273, 0]
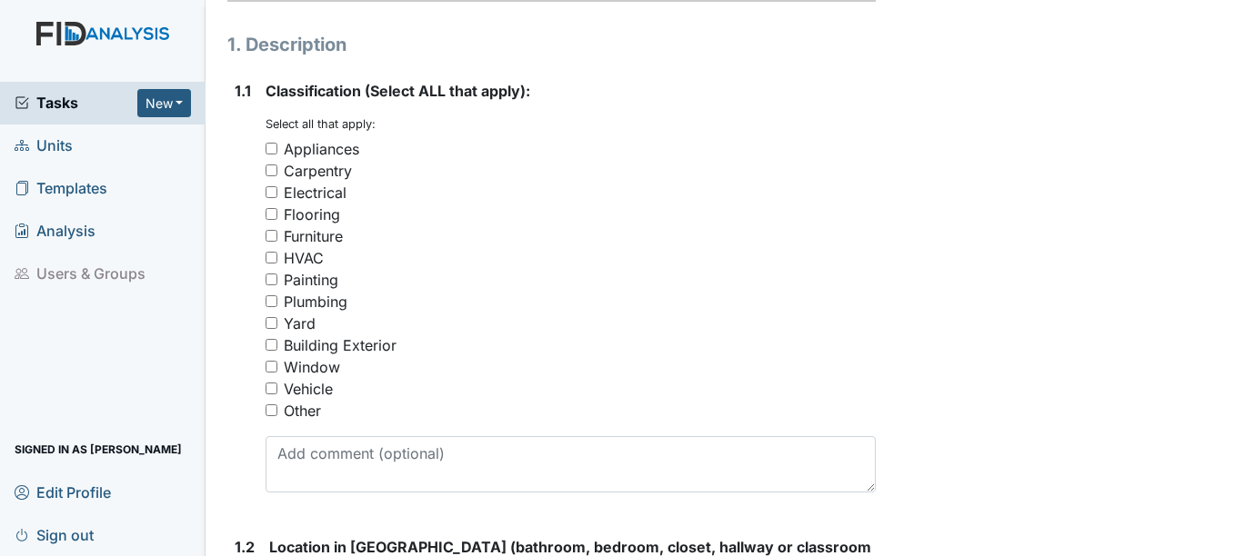
click at [333, 300] on div "Plumbing" at bounding box center [316, 302] width 64 height 22
click at [277, 300] on input "Plumbing" at bounding box center [271, 301] width 12 height 12
checkbox input "true"
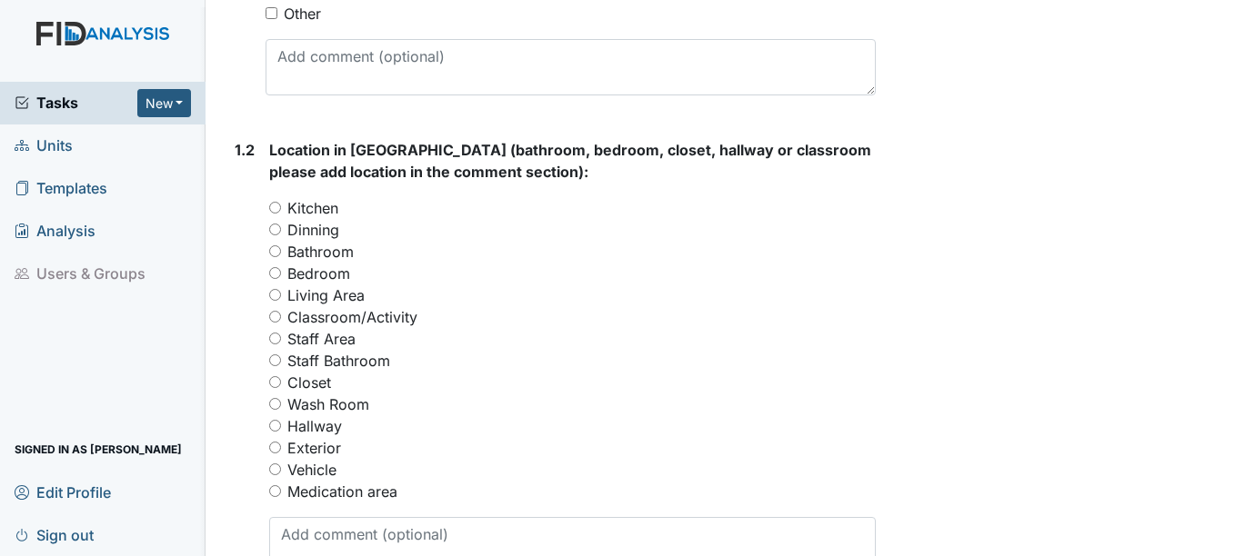
scroll to position [727, 0]
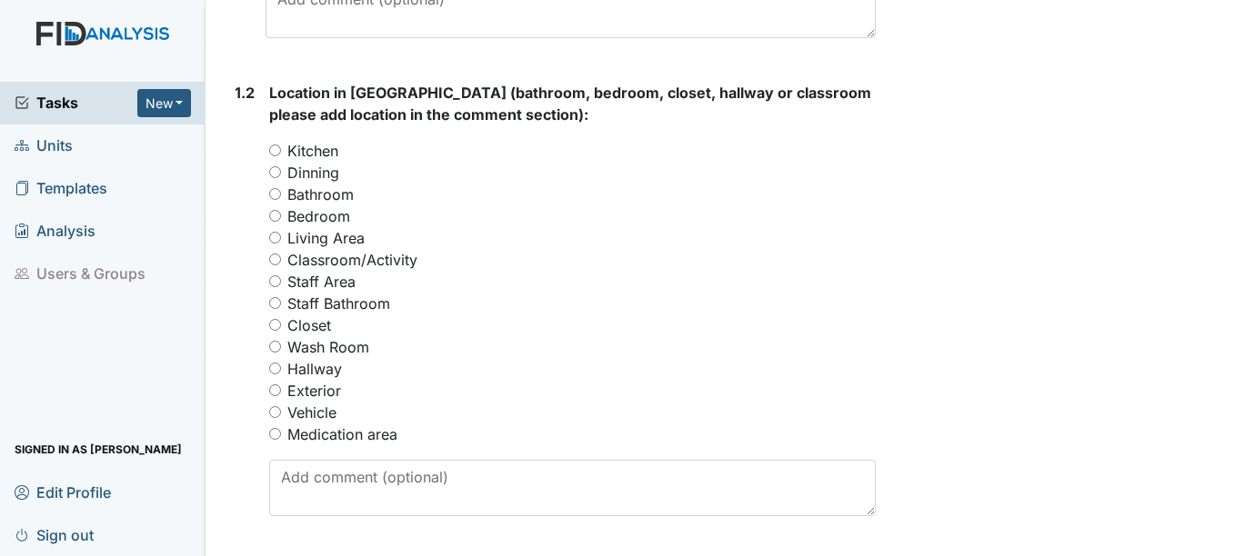
click at [312, 192] on label "Bathroom" at bounding box center [320, 195] width 66 height 22
click at [281, 192] on input "Bathroom" at bounding box center [275, 194] width 12 height 12
radio input "true"
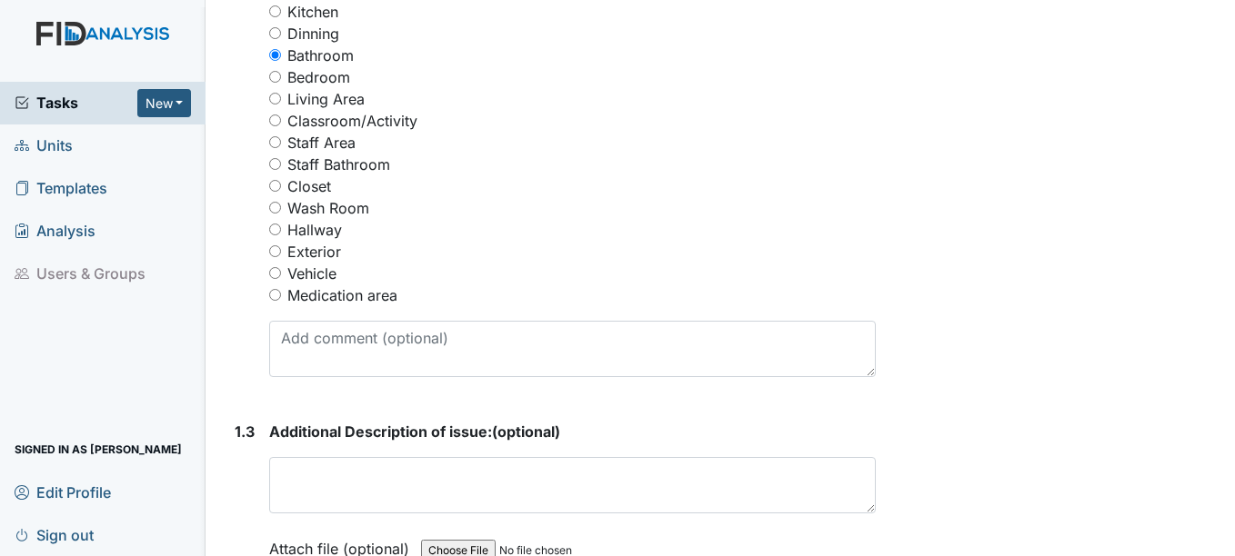
scroll to position [909, 0]
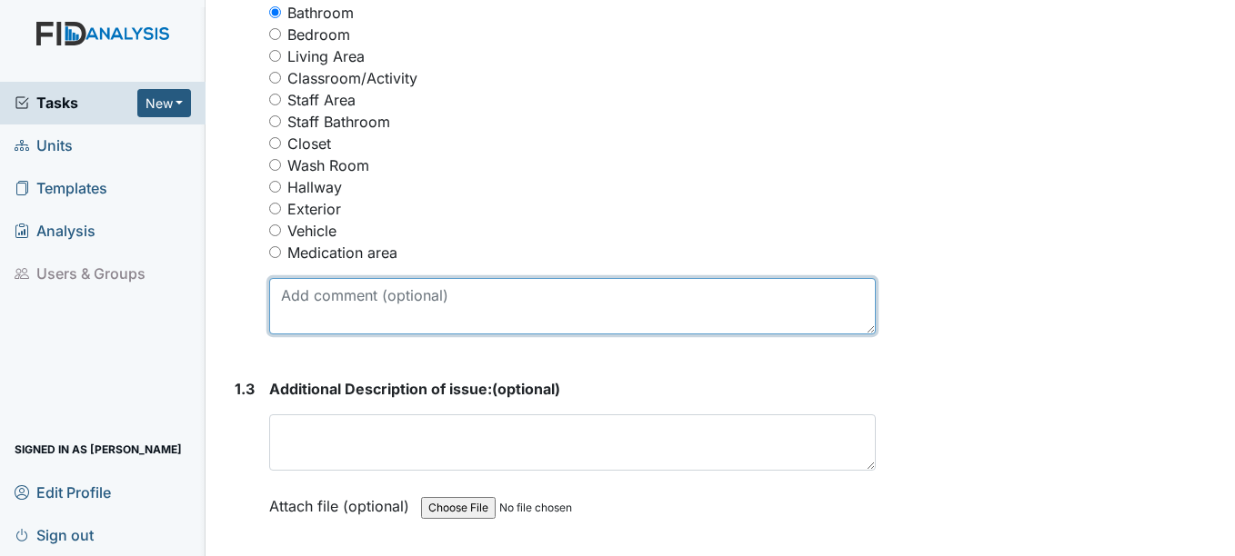
click at [410, 303] on textarea at bounding box center [571, 306] width 605 height 56
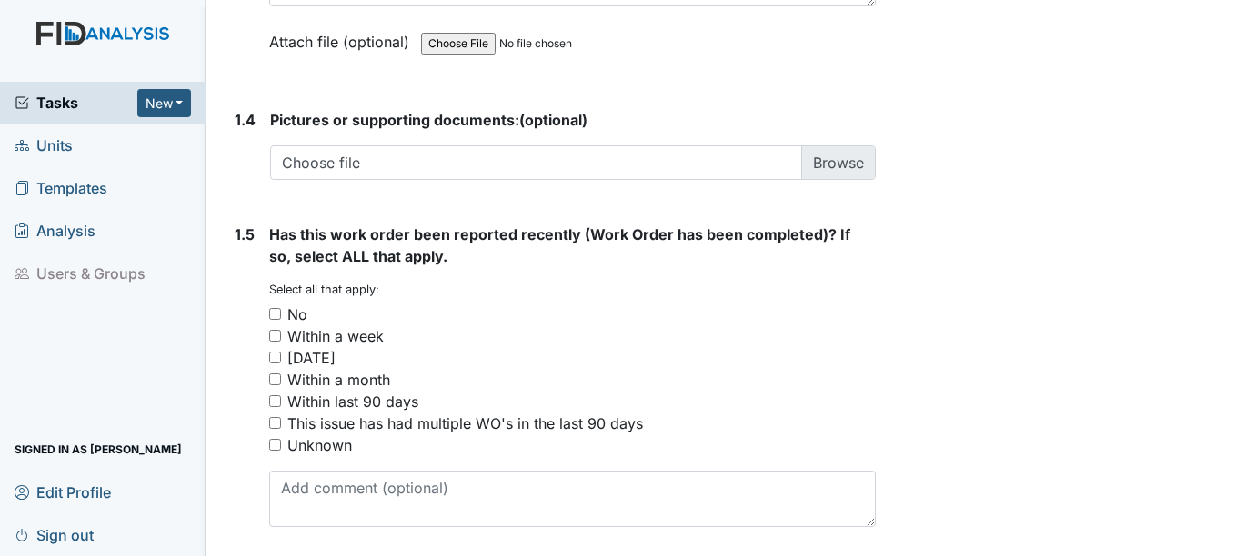
scroll to position [1437, 0]
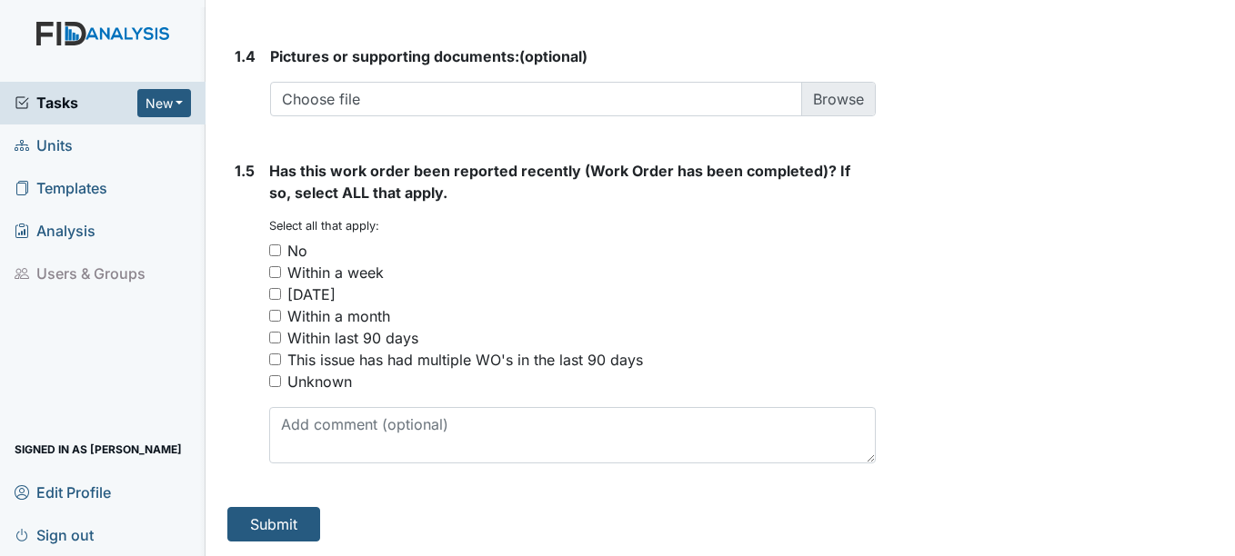
type textarea "Bathroom near Bedroom #5."
click at [295, 255] on div "No" at bounding box center [297, 251] width 20 height 22
click at [281, 255] on input "No" at bounding box center [275, 251] width 12 height 12
checkbox input "true"
click at [277, 515] on button "Submit" at bounding box center [273, 524] width 93 height 35
